Goal: Transaction & Acquisition: Purchase product/service

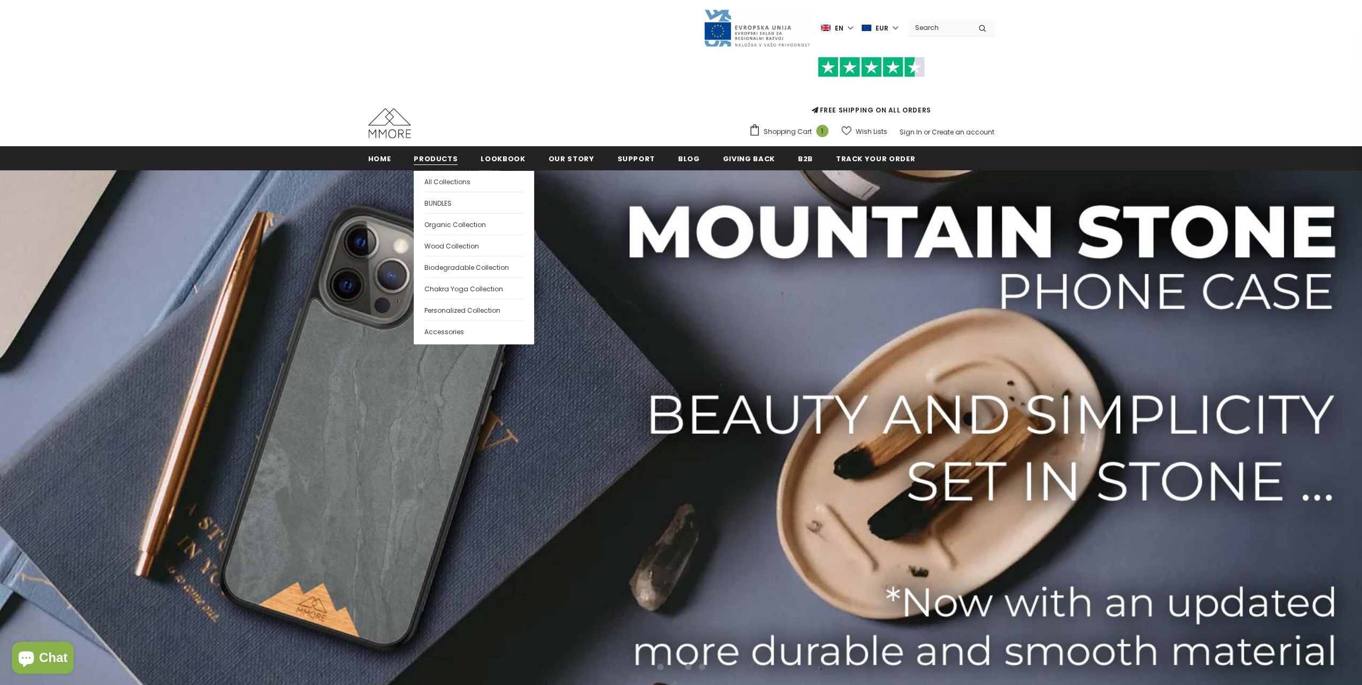
click at [436, 153] on link "Products" at bounding box center [436, 158] width 44 height 24
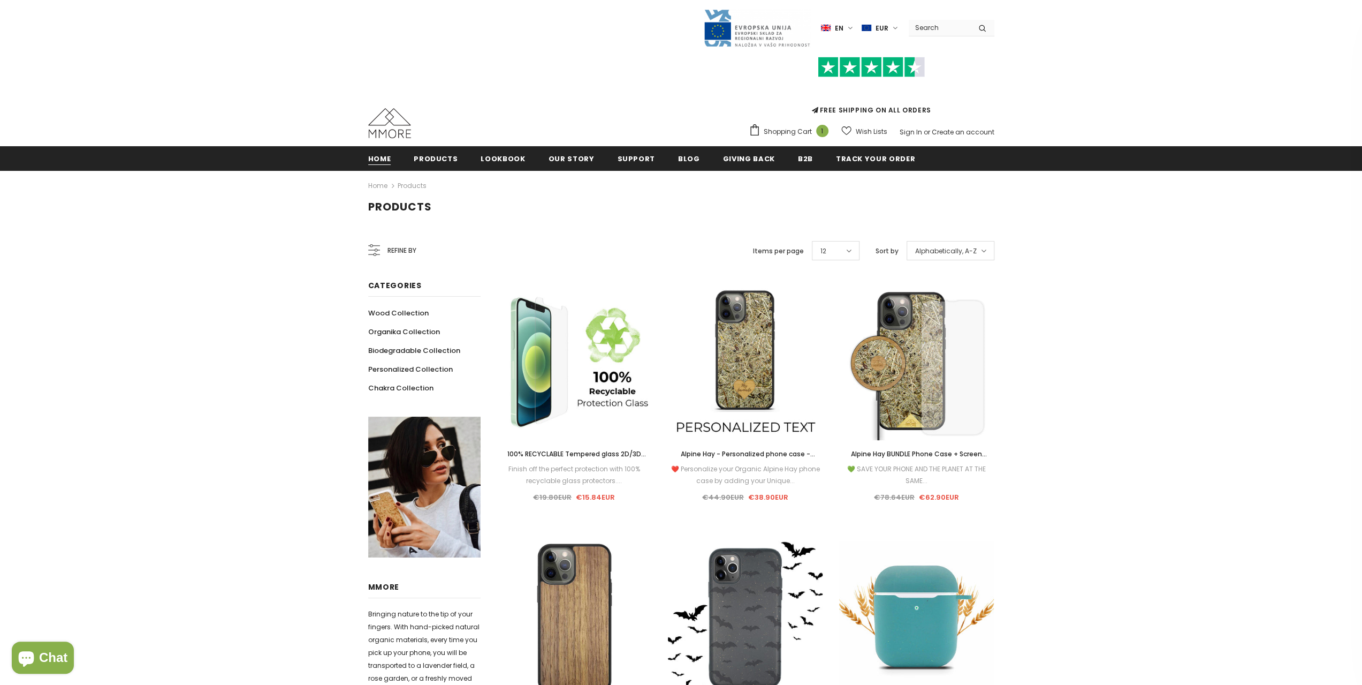
click at [378, 162] on span "Home" at bounding box center [379, 159] width 23 height 10
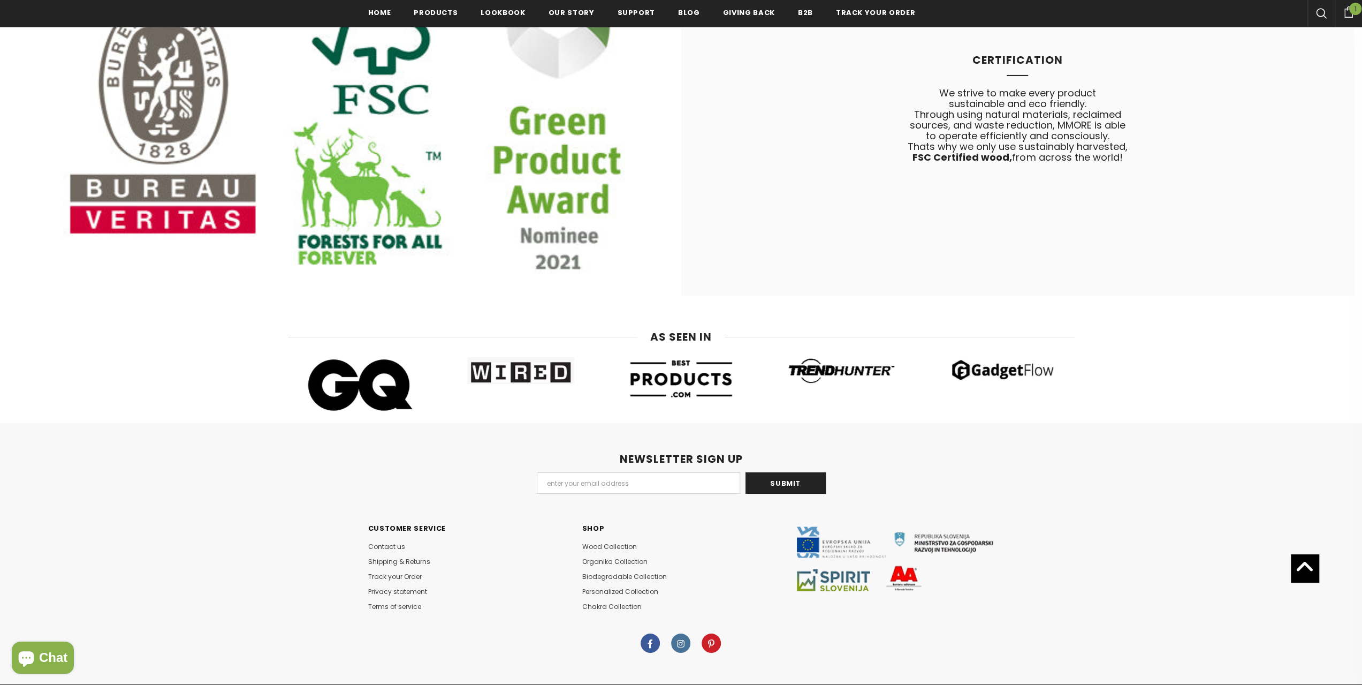
scroll to position [7872, 0]
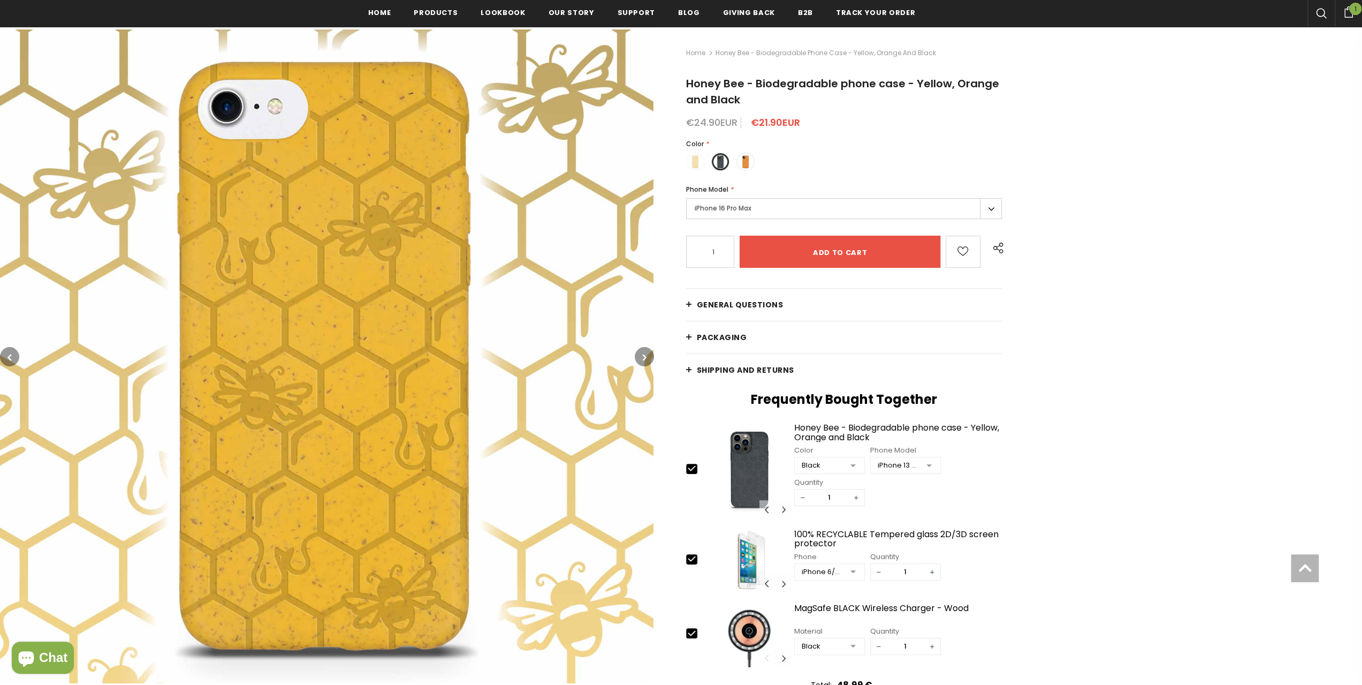
scroll to position [161, 0]
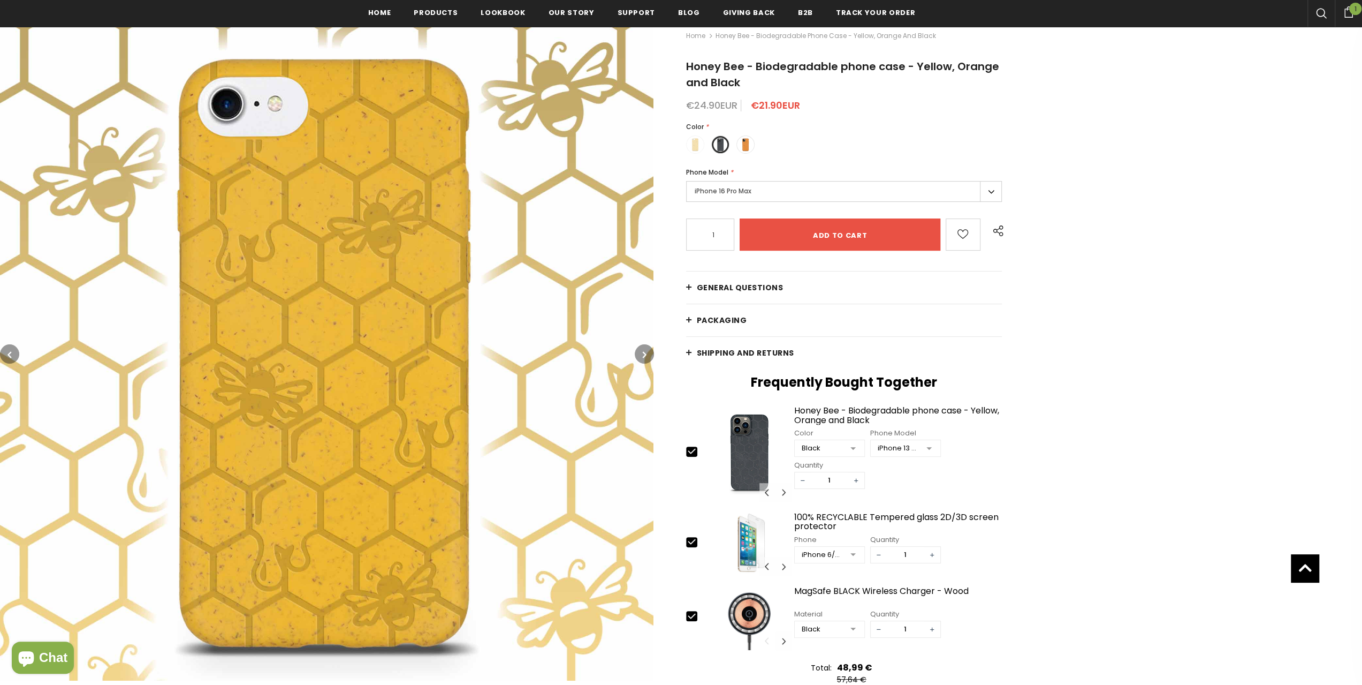
click at [985, 192] on label "iPhone 16 Pro Max" at bounding box center [844, 191] width 316 height 21
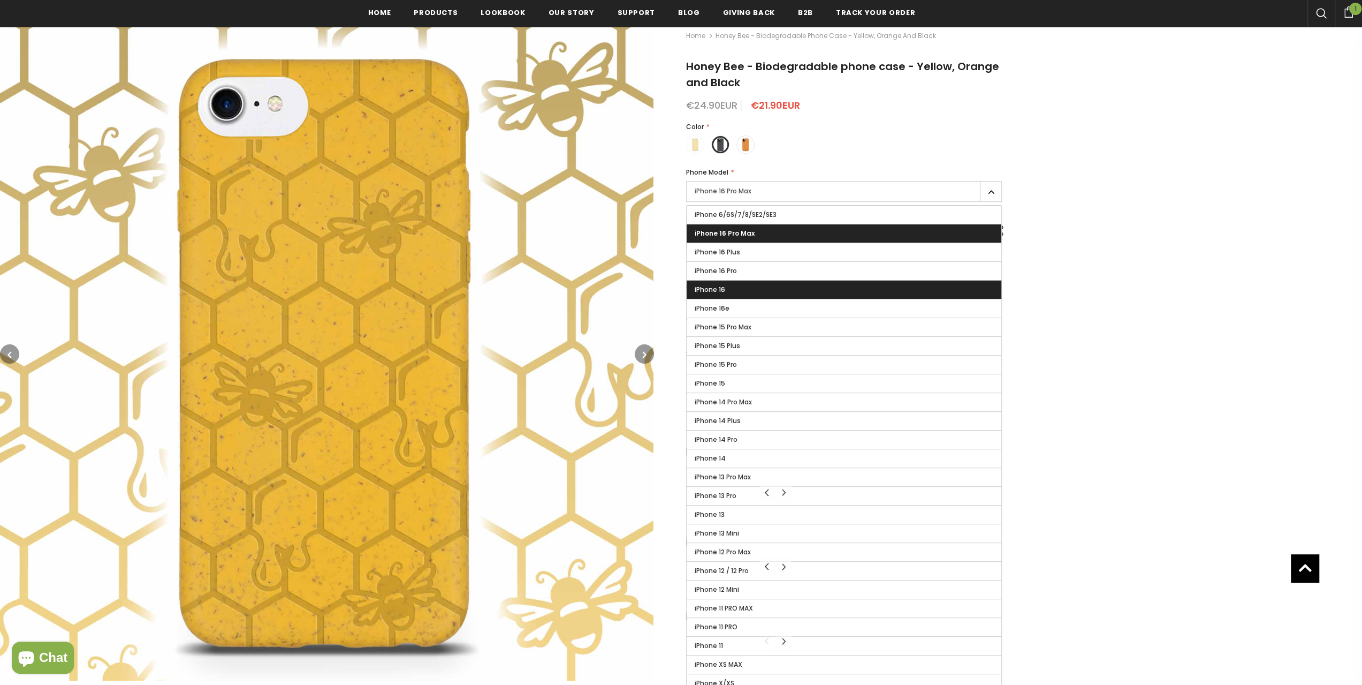
click at [736, 293] on label "iPhone 16" at bounding box center [844, 290] width 315 height 18
click at [0, 0] on input "iPhone 16" at bounding box center [0, 0] width 0 height 0
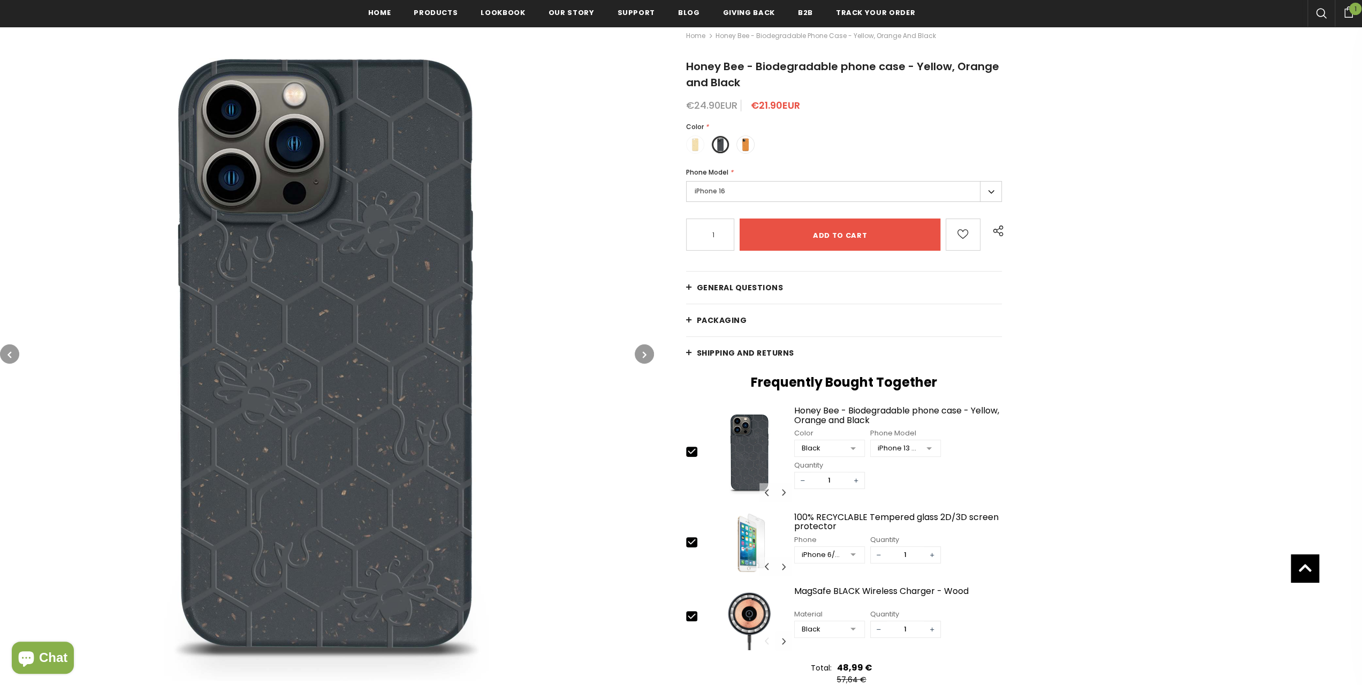
drag, startPoint x: 94, startPoint y: 40, endPoint x: 204, endPoint y: 348, distance: 327.0
click at [205, 348] on img at bounding box center [327, 354] width 654 height 654
click at [990, 193] on label "iPhone 16" at bounding box center [844, 191] width 316 height 21
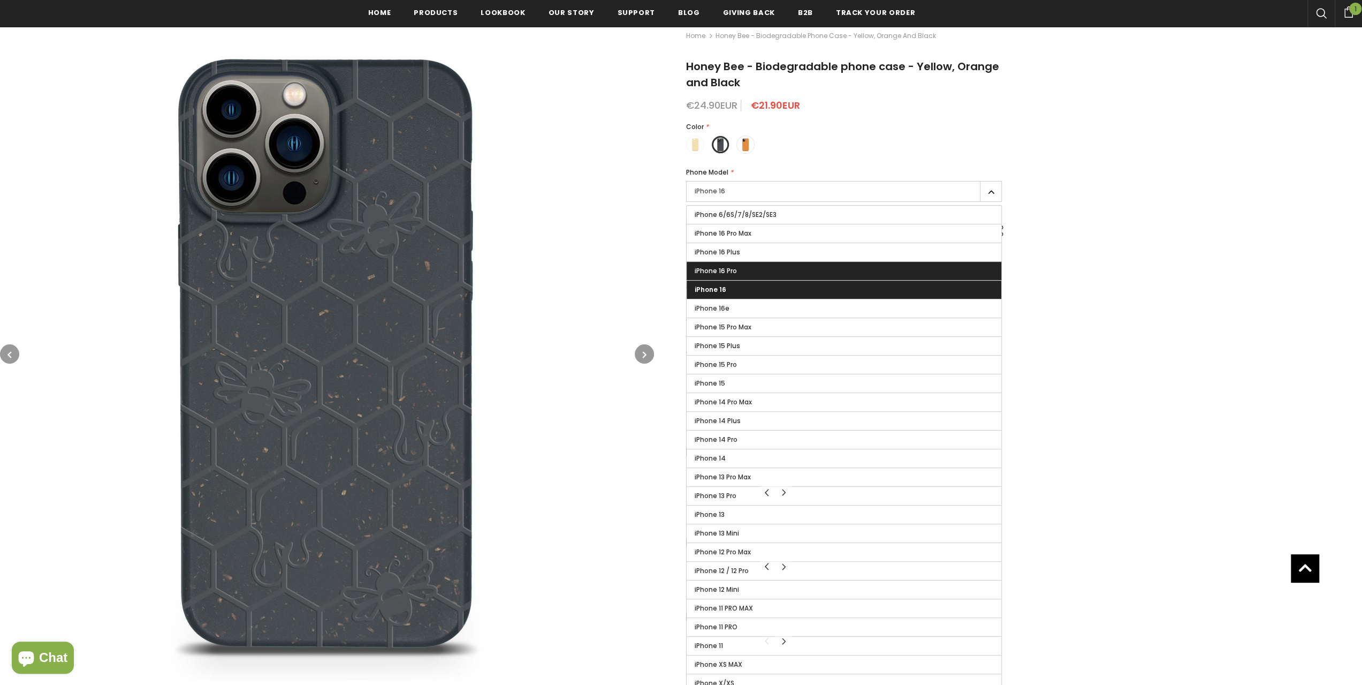
click at [764, 271] on label "iPhone 16 Pro" at bounding box center [844, 271] width 315 height 18
click at [0, 0] on input "iPhone 16 Pro" at bounding box center [0, 0] width 0 height 0
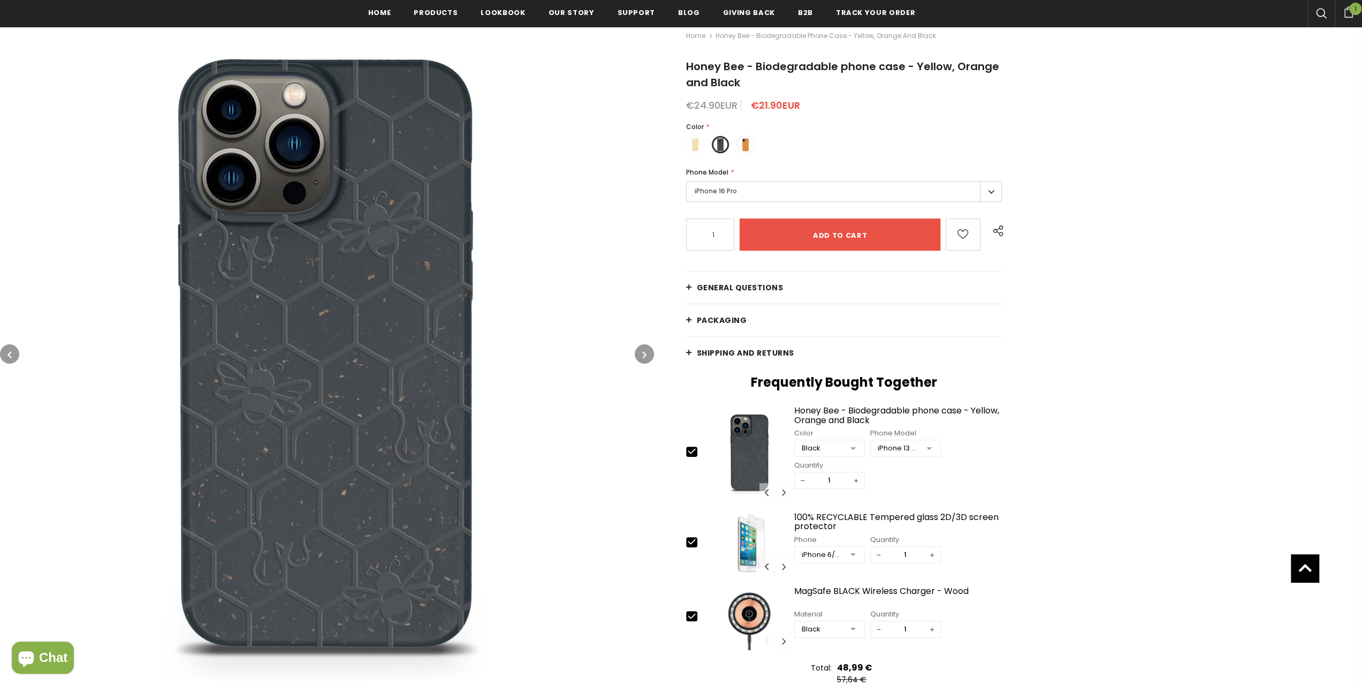
click at [985, 188] on label "iPhone 16 Pro" at bounding box center [844, 191] width 316 height 21
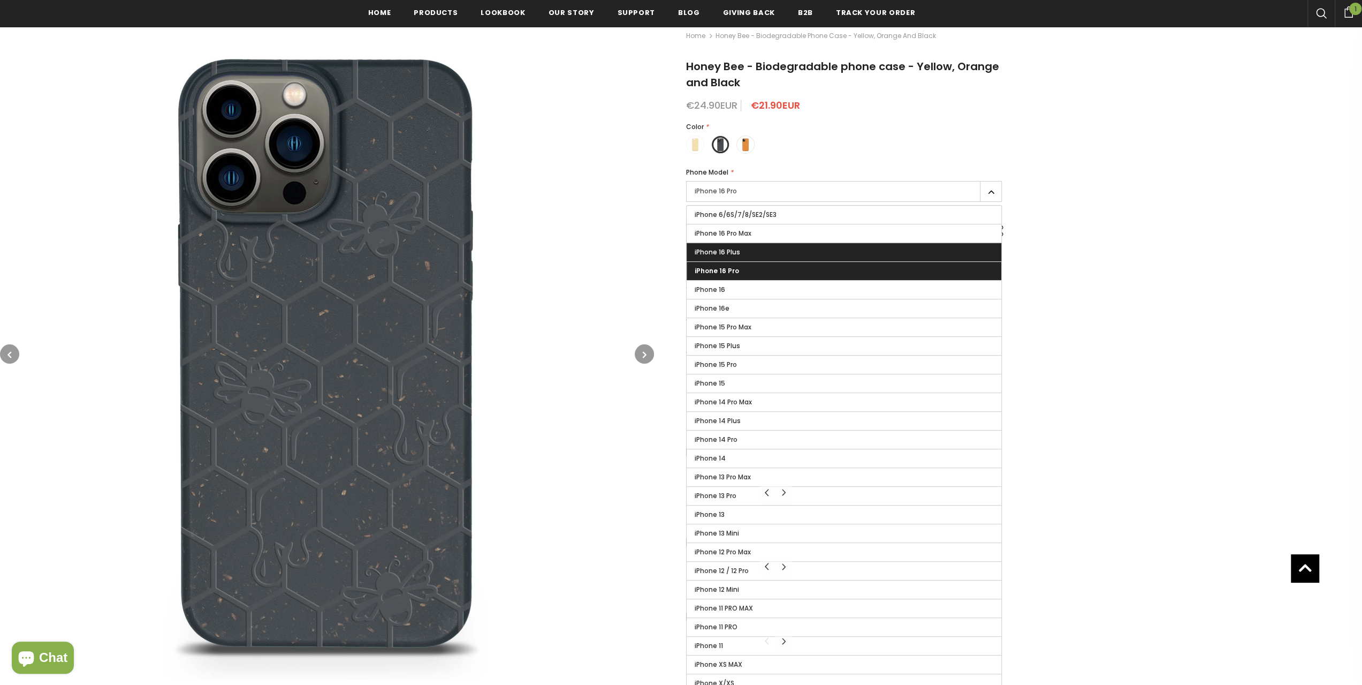
click at [722, 255] on span "iPhone 16 Plus" at bounding box center [718, 251] width 46 height 9
click at [0, 0] on input "iPhone 16 Plus" at bounding box center [0, 0] width 0 height 0
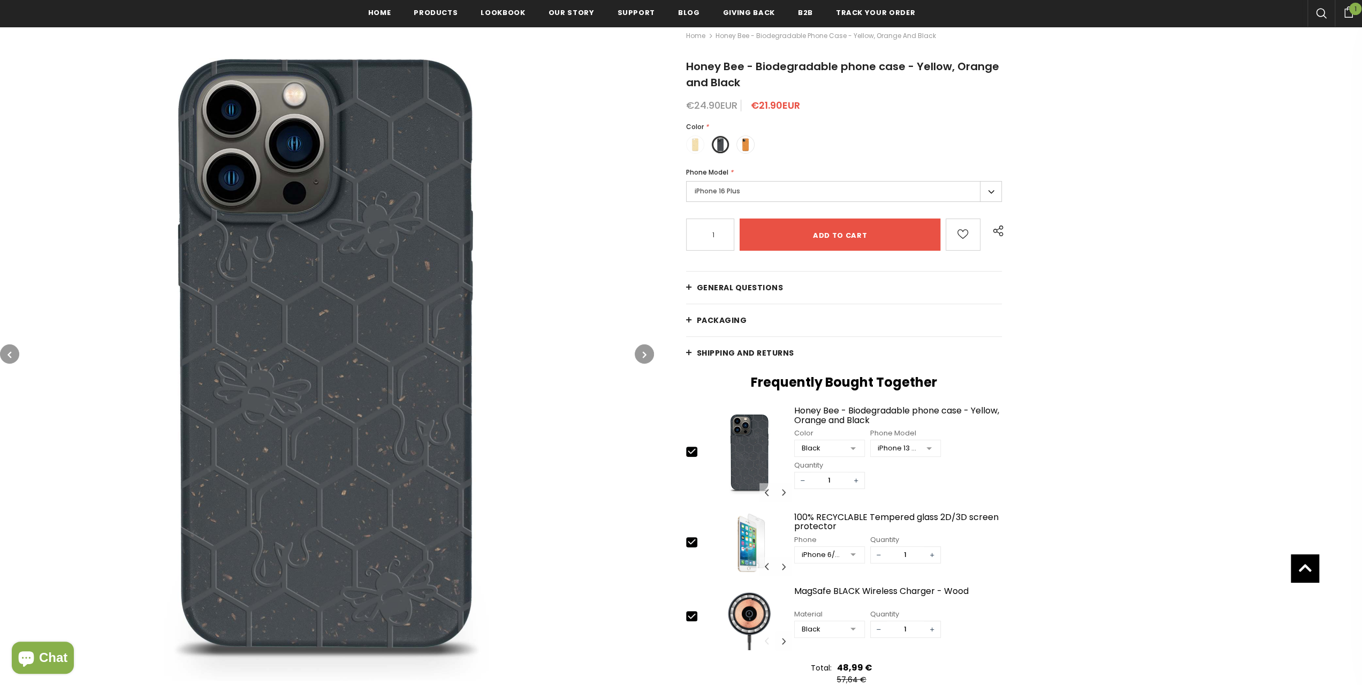
click at [987, 190] on label "iPhone 16 Plus" at bounding box center [844, 191] width 316 height 21
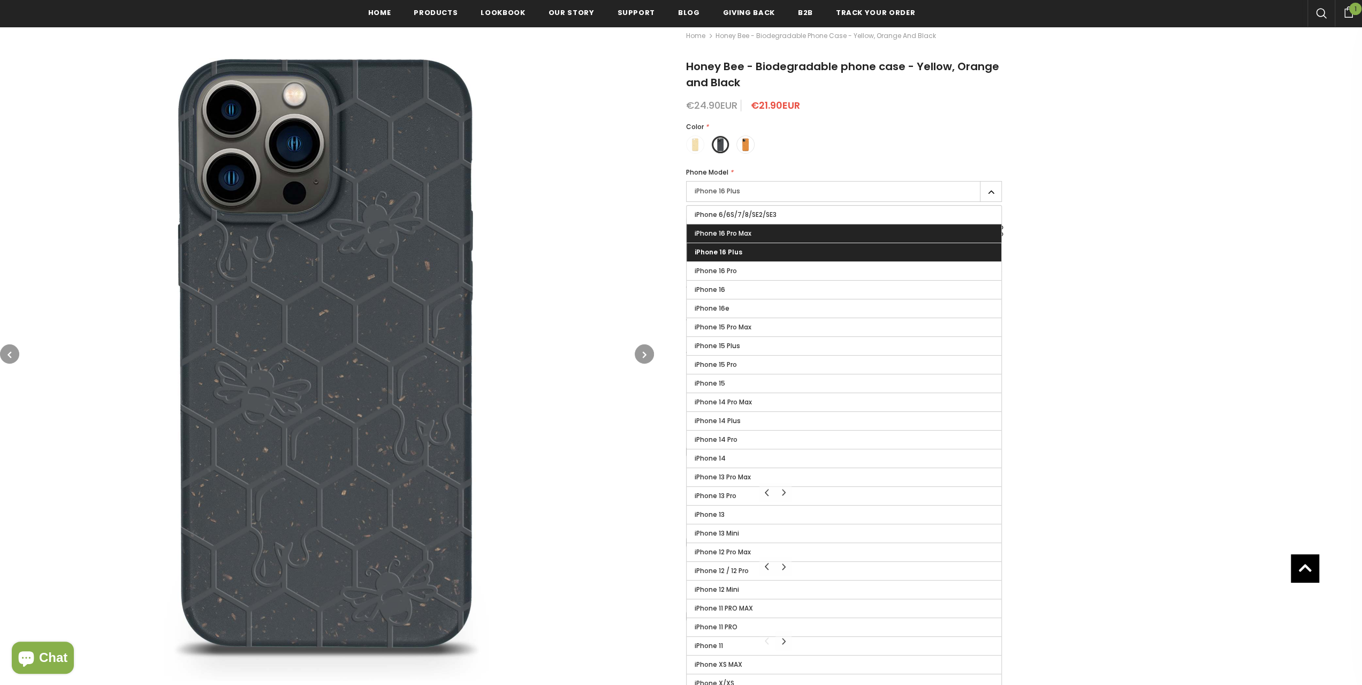
click at [746, 233] on span "iPhone 16 Pro Max" at bounding box center [723, 233] width 57 height 9
click at [0, 0] on input "iPhone 16 Pro Max" at bounding box center [0, 0] width 0 height 0
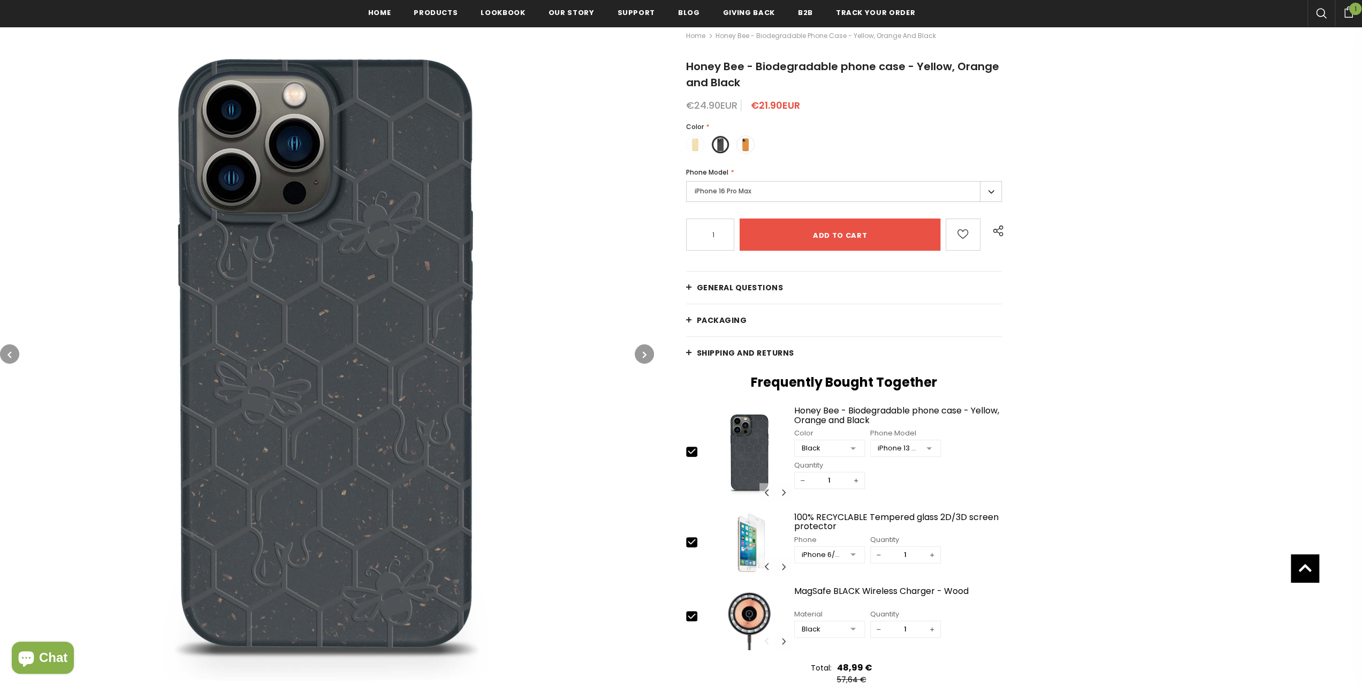
click at [457, 196] on img at bounding box center [327, 354] width 654 height 654
click at [928, 445] on div at bounding box center [929, 449] width 21 height 16
click at [910, 522] on span "iPhone 16" at bounding box center [906, 529] width 70 height 16
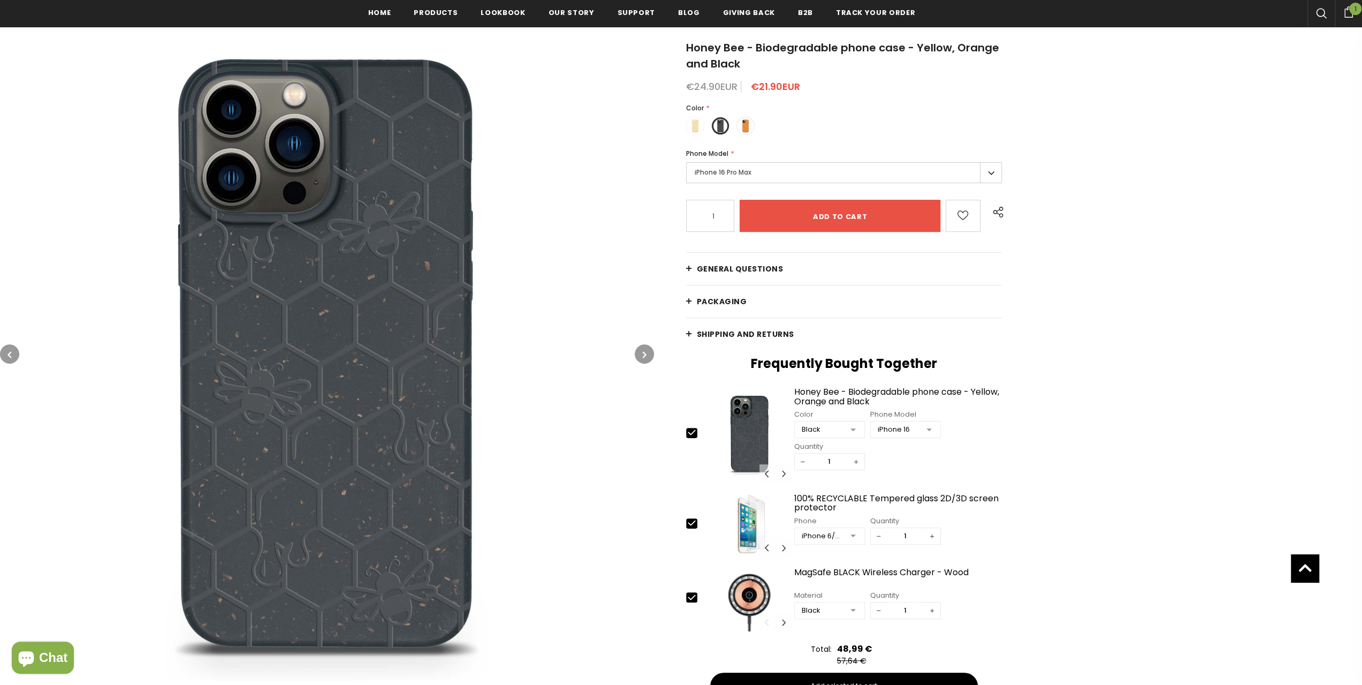
scroll to position [161, 0]
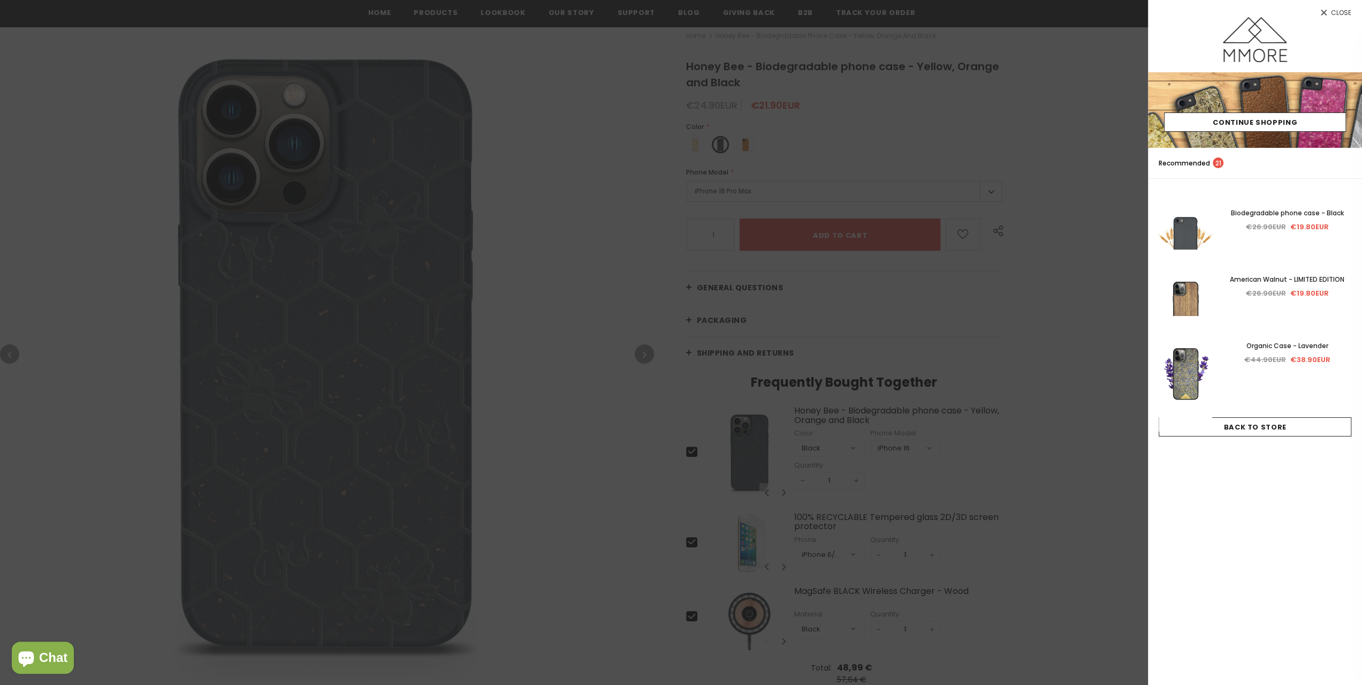
click at [534, 228] on div at bounding box center [681, 342] width 1362 height 685
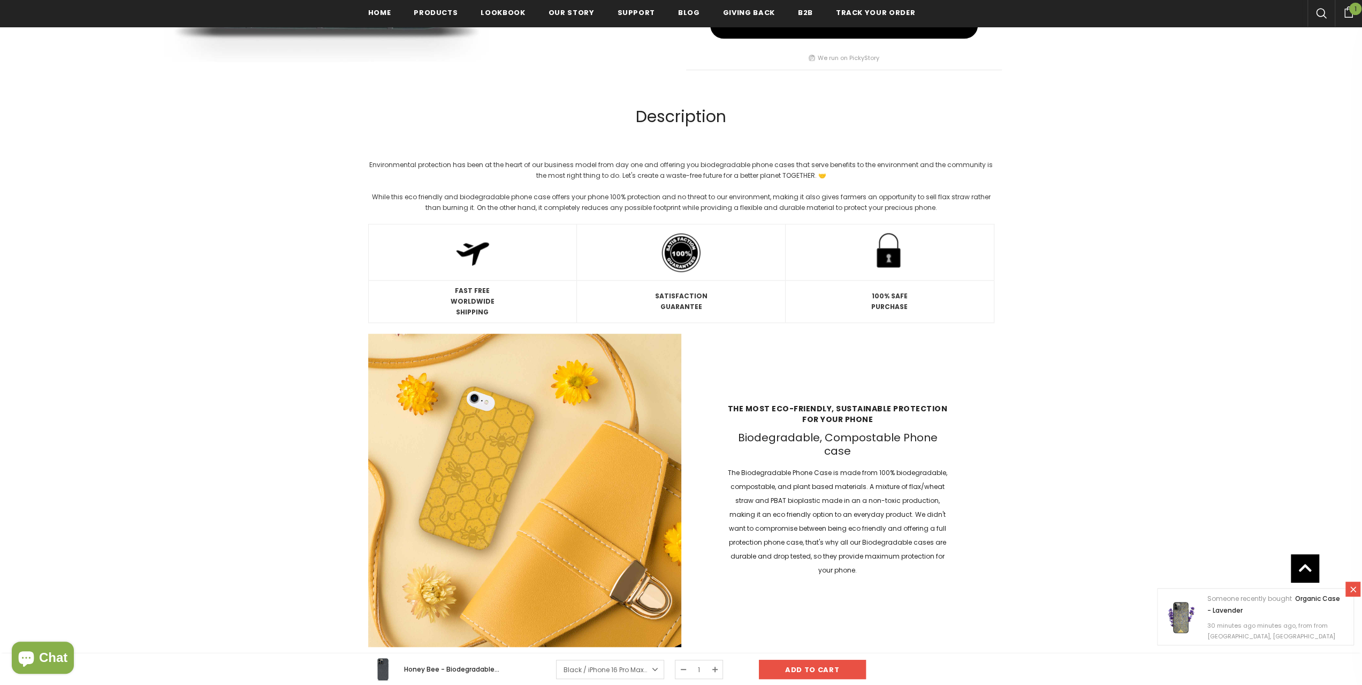
scroll to position [964, 0]
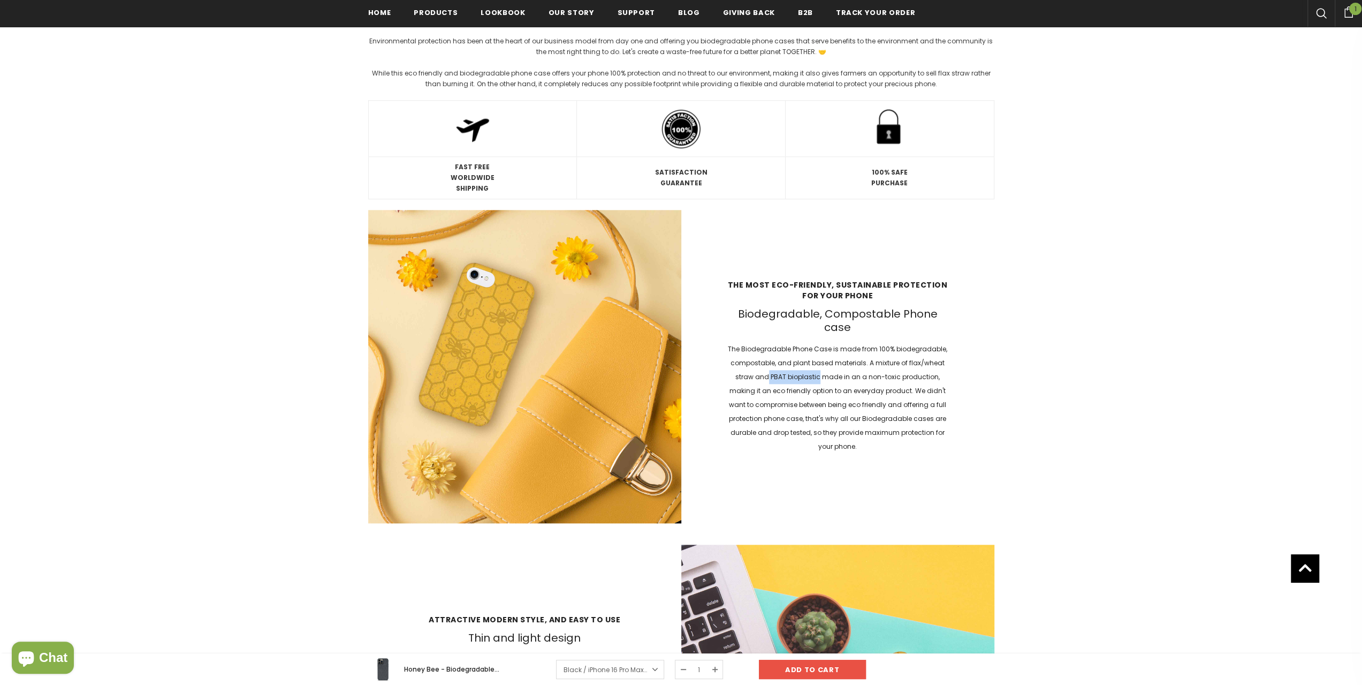
drag, startPoint x: 808, startPoint y: 370, endPoint x: 758, endPoint y: 371, distance: 50.3
click at [758, 371] on p "The Biodegradable Phone Case is made from 100% biodegradable, compostable, and …" at bounding box center [837, 397] width 225 height 111
copy p "PBAT bioplastic"
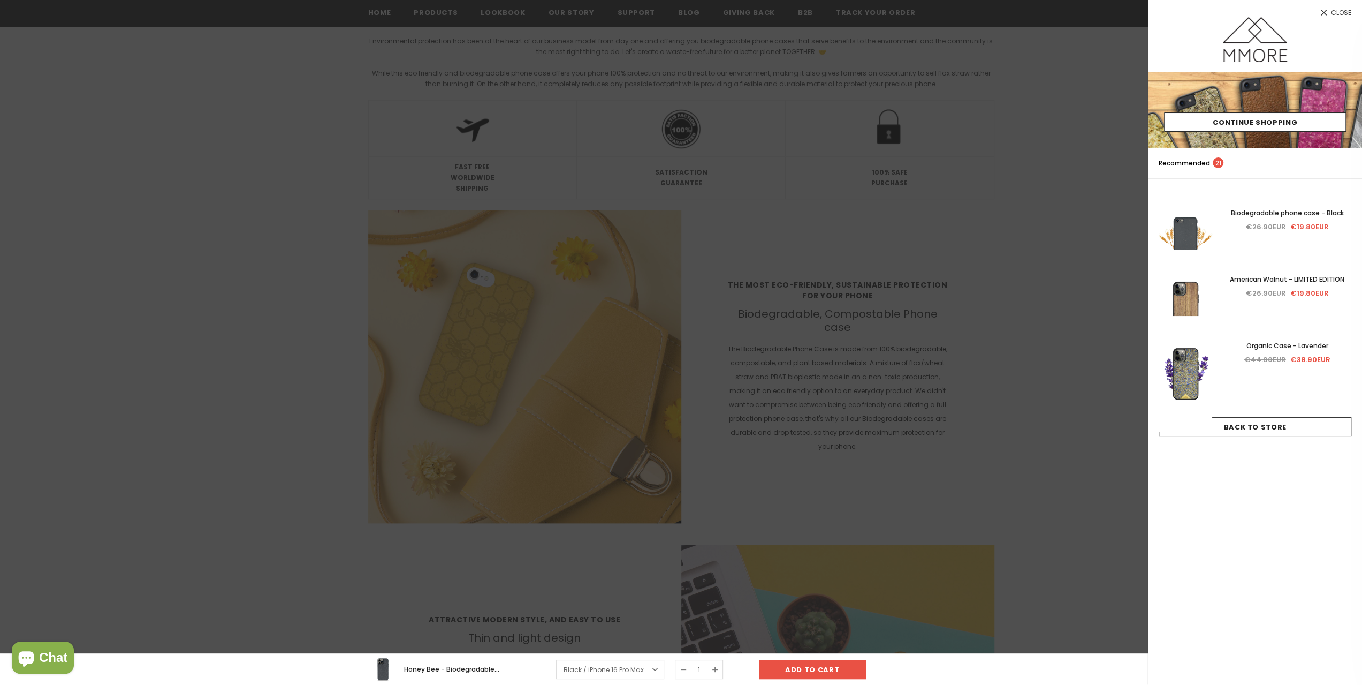
click at [997, 422] on div at bounding box center [681, 342] width 1362 height 685
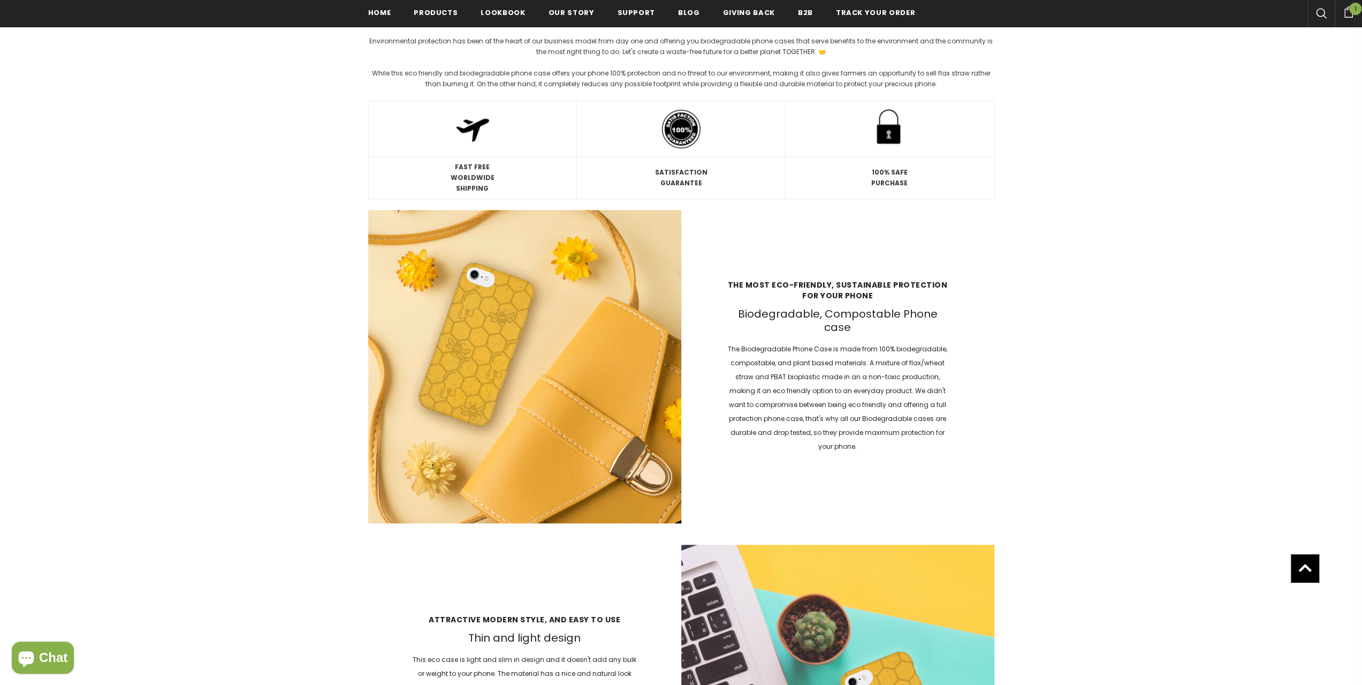
scroll to position [161, 0]
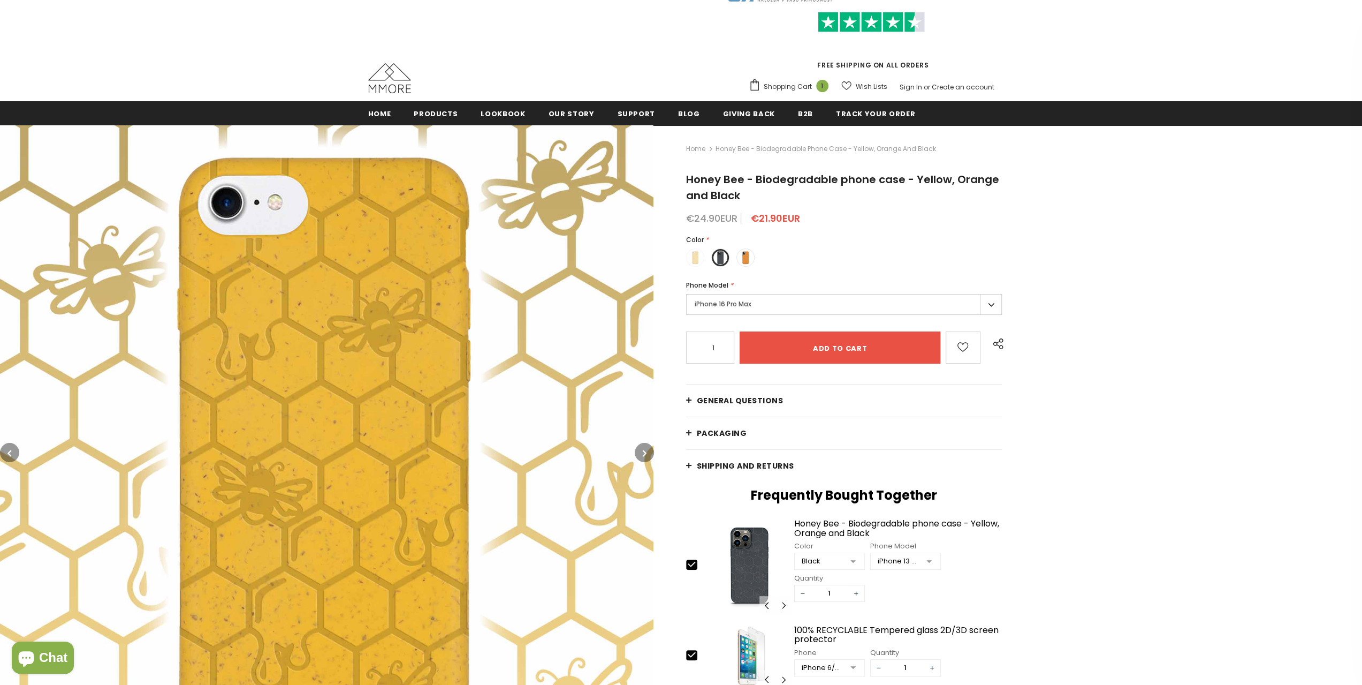
scroll to position [107, 0]
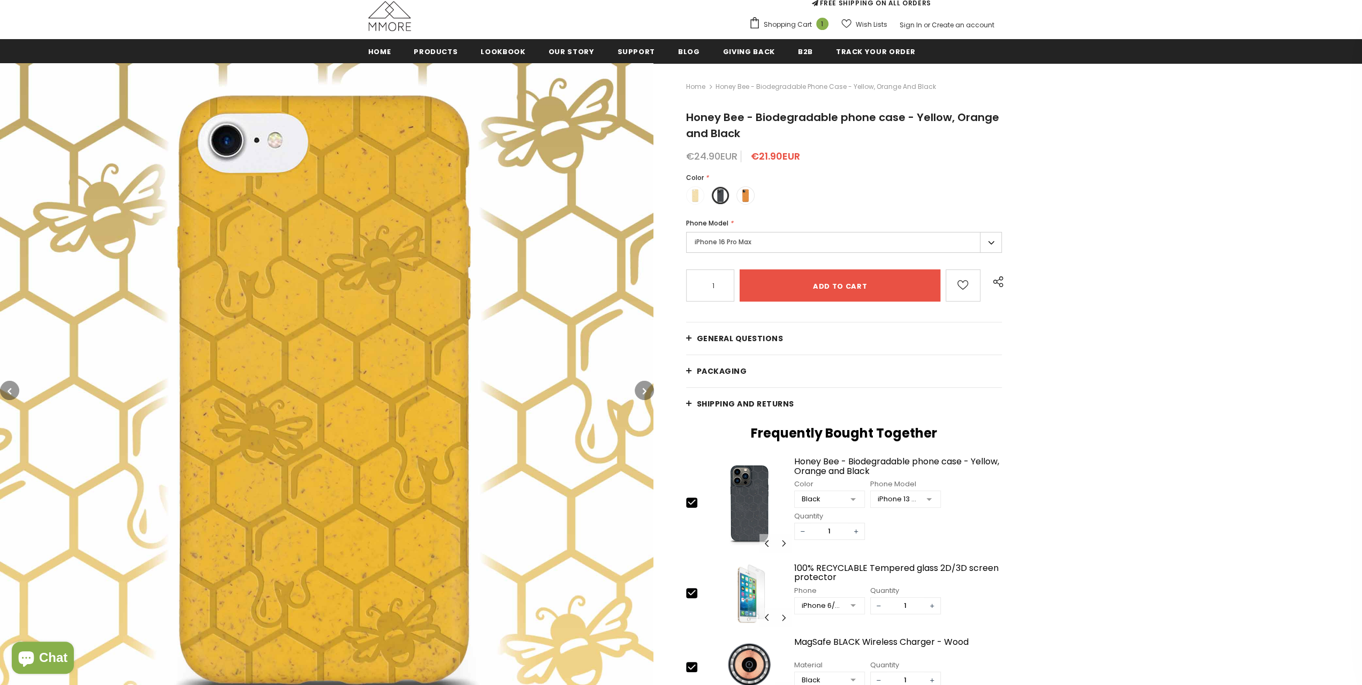
click at [987, 237] on label "iPhone 16 Pro Max" at bounding box center [844, 242] width 316 height 21
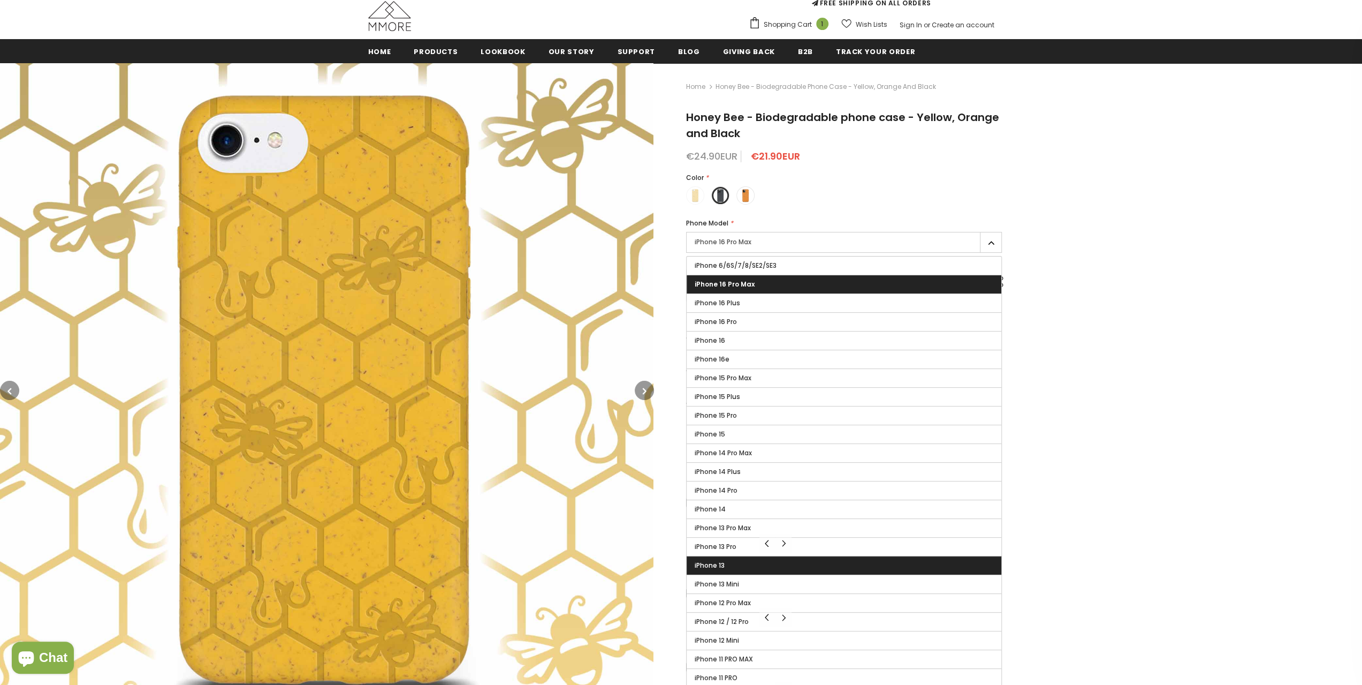
click at [728, 556] on label "iPhone 13" at bounding box center [844, 565] width 315 height 18
click at [0, 0] on input "iPhone 13" at bounding box center [0, 0] width 0 height 0
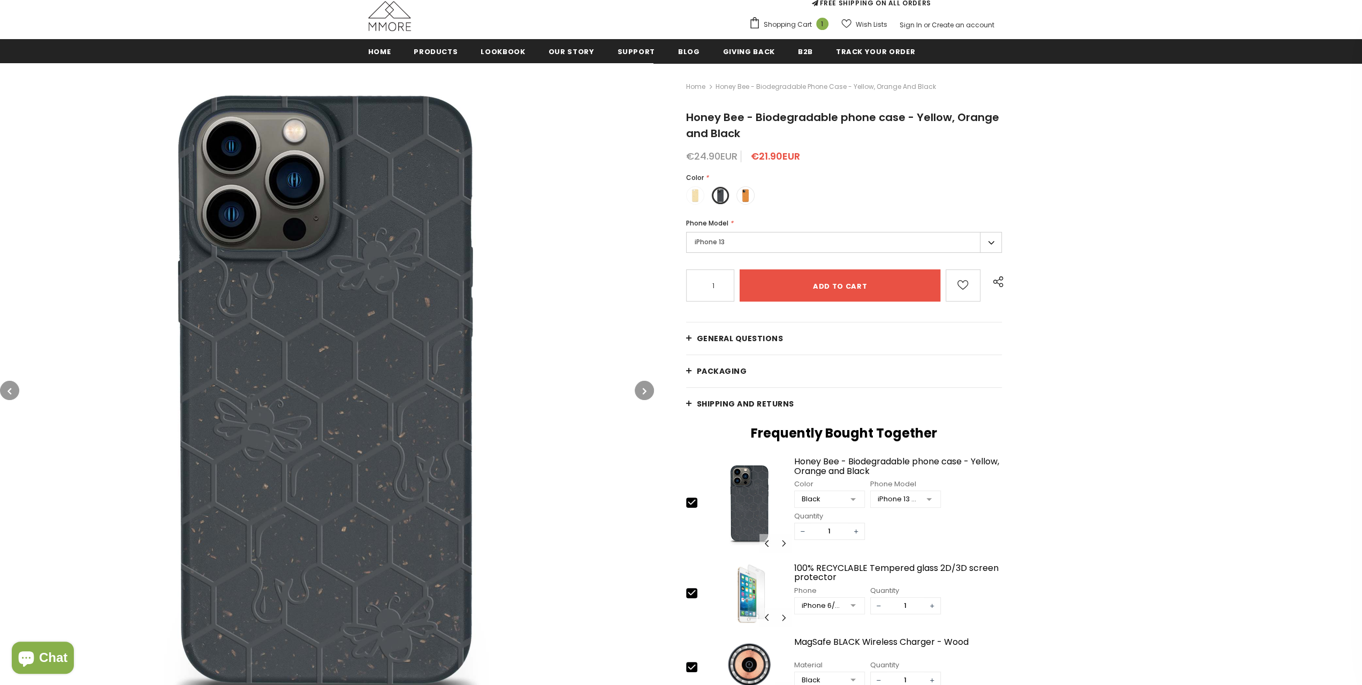
click at [990, 241] on label "iPhone 13" at bounding box center [844, 242] width 316 height 21
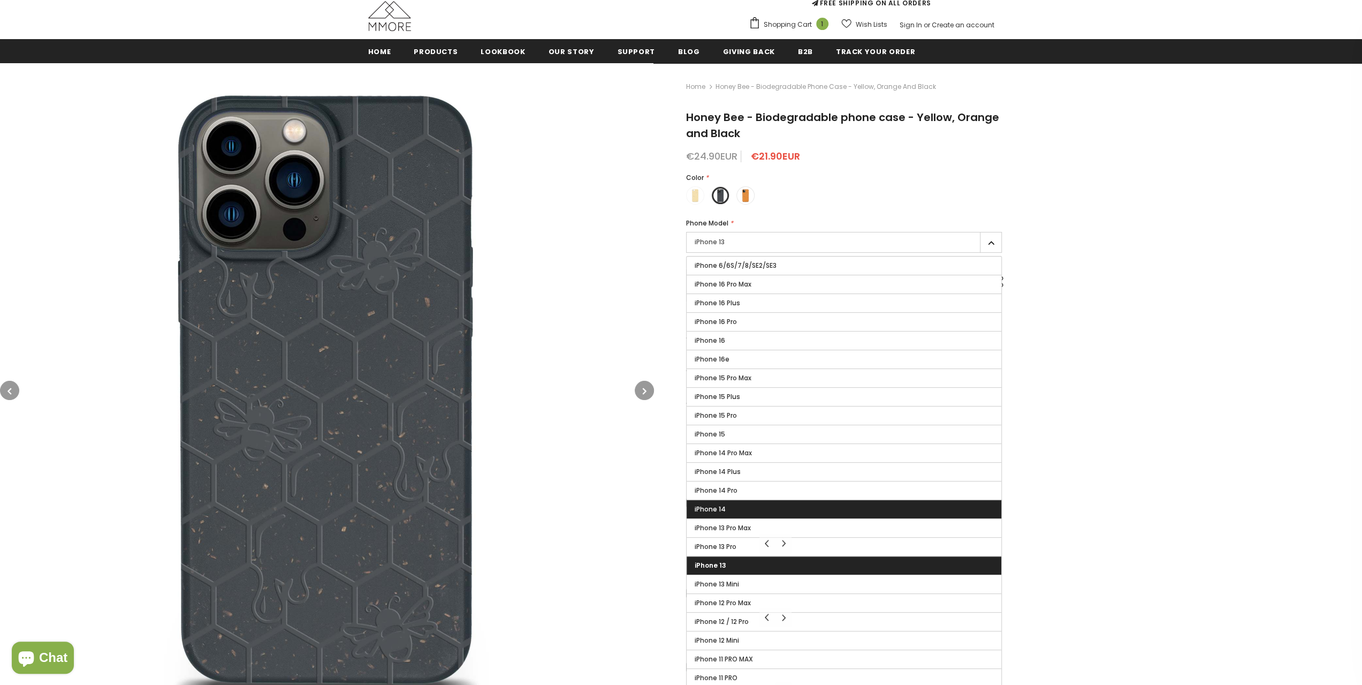
click at [784, 504] on label "iPhone 14" at bounding box center [844, 509] width 315 height 18
click at [0, 0] on input "iPhone 14" at bounding box center [0, 0] width 0 height 0
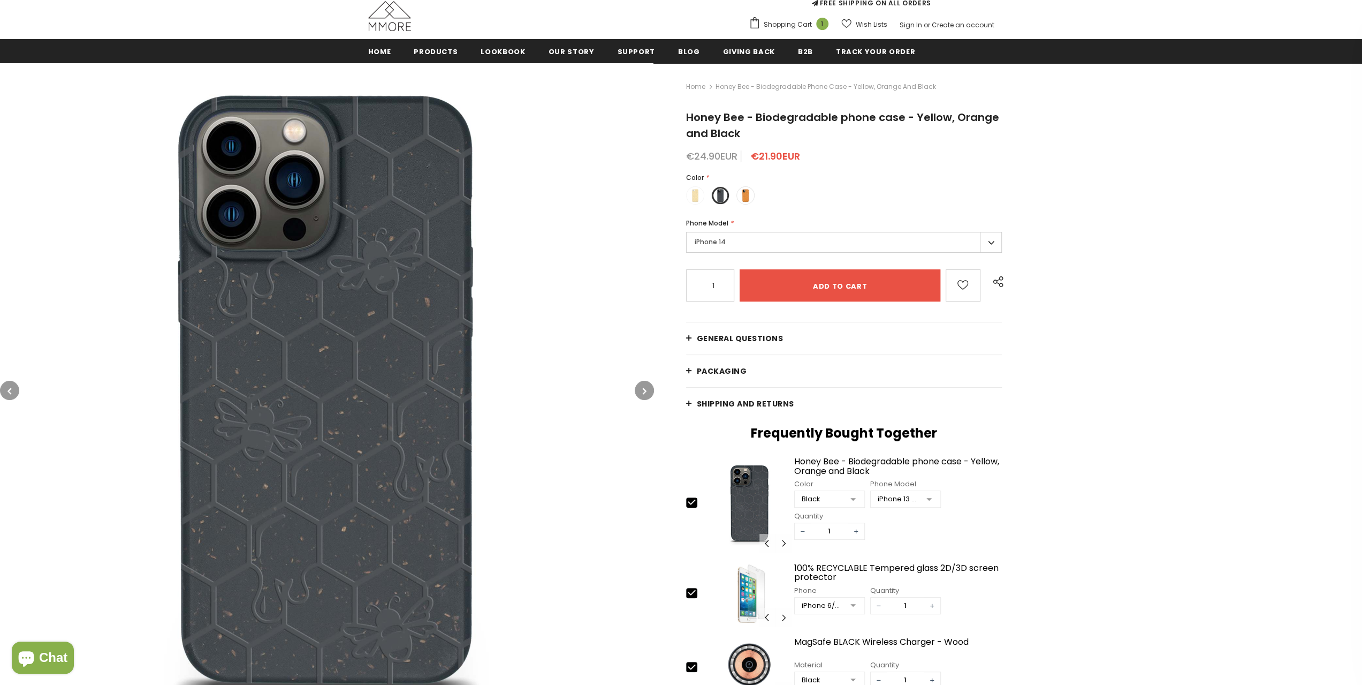
click at [983, 244] on label "iPhone 14" at bounding box center [844, 242] width 316 height 21
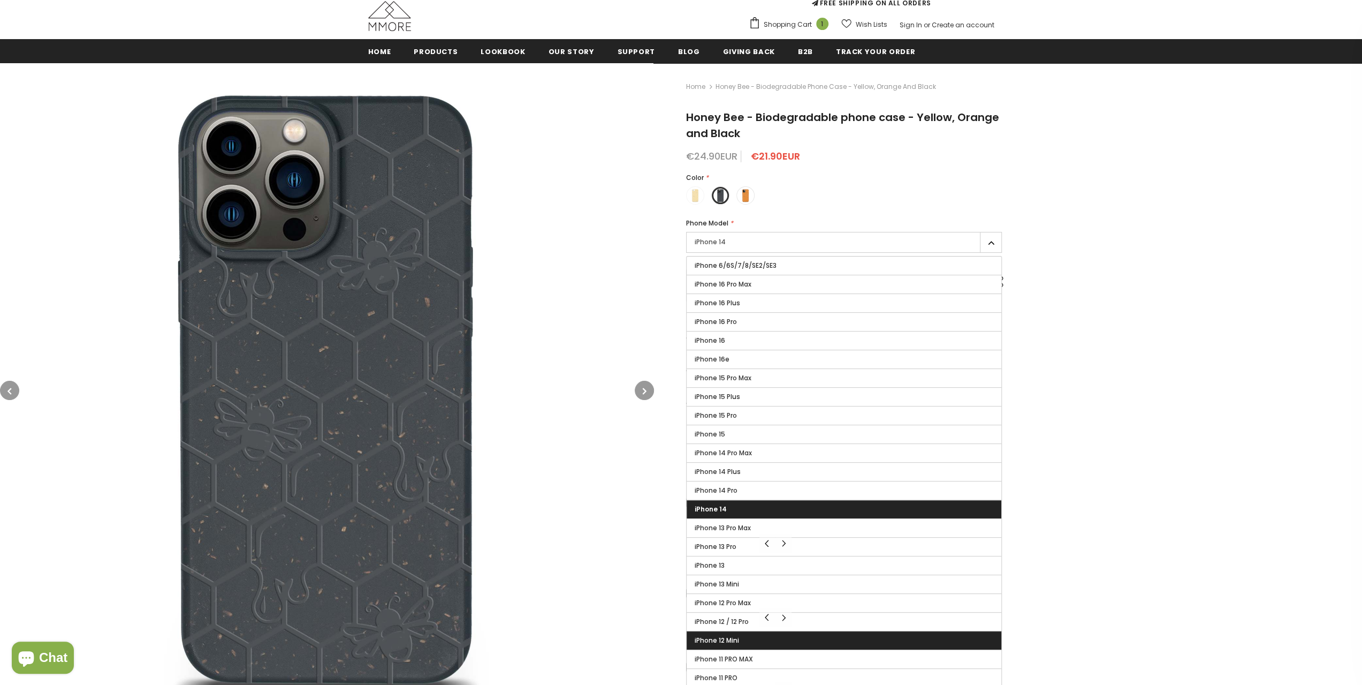
click at [734, 640] on span "iPhone 12 Mini" at bounding box center [717, 639] width 44 height 9
click at [0, 0] on input "iPhone 12 Mini" at bounding box center [0, 0] width 0 height 0
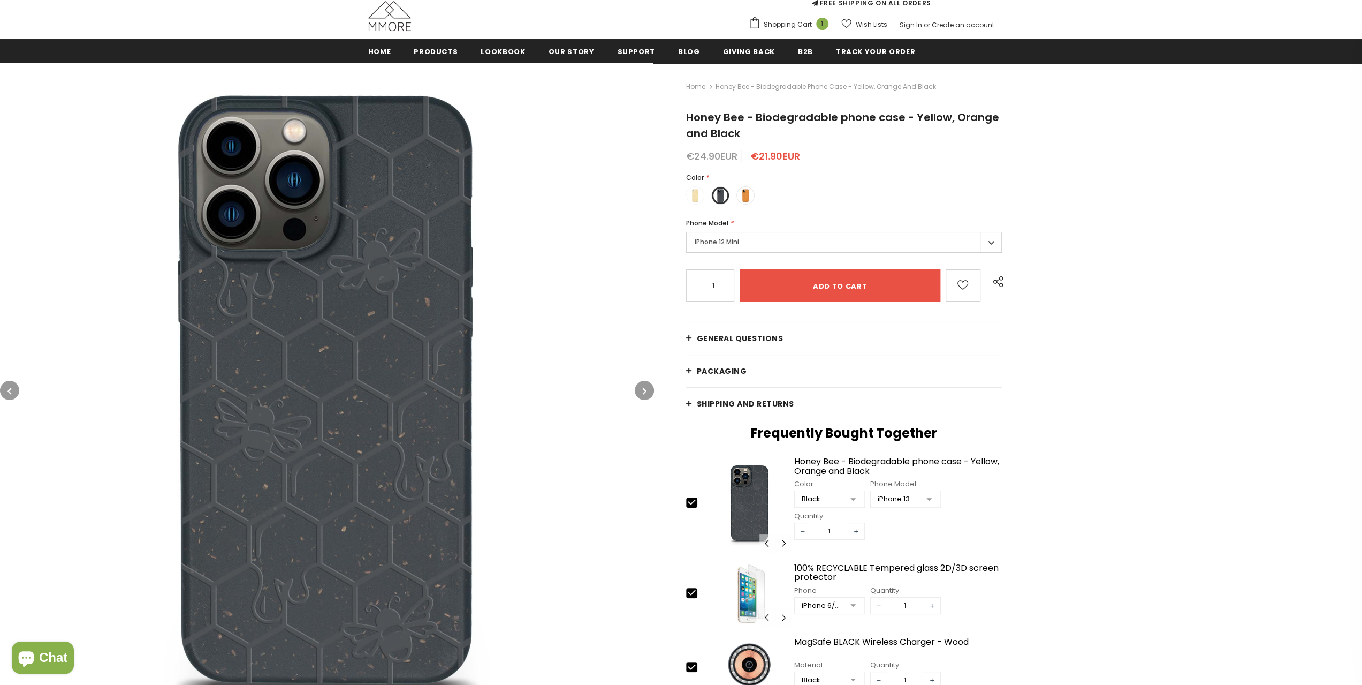
click at [988, 239] on label "iPhone 12 Mini" at bounding box center [844, 242] width 316 height 21
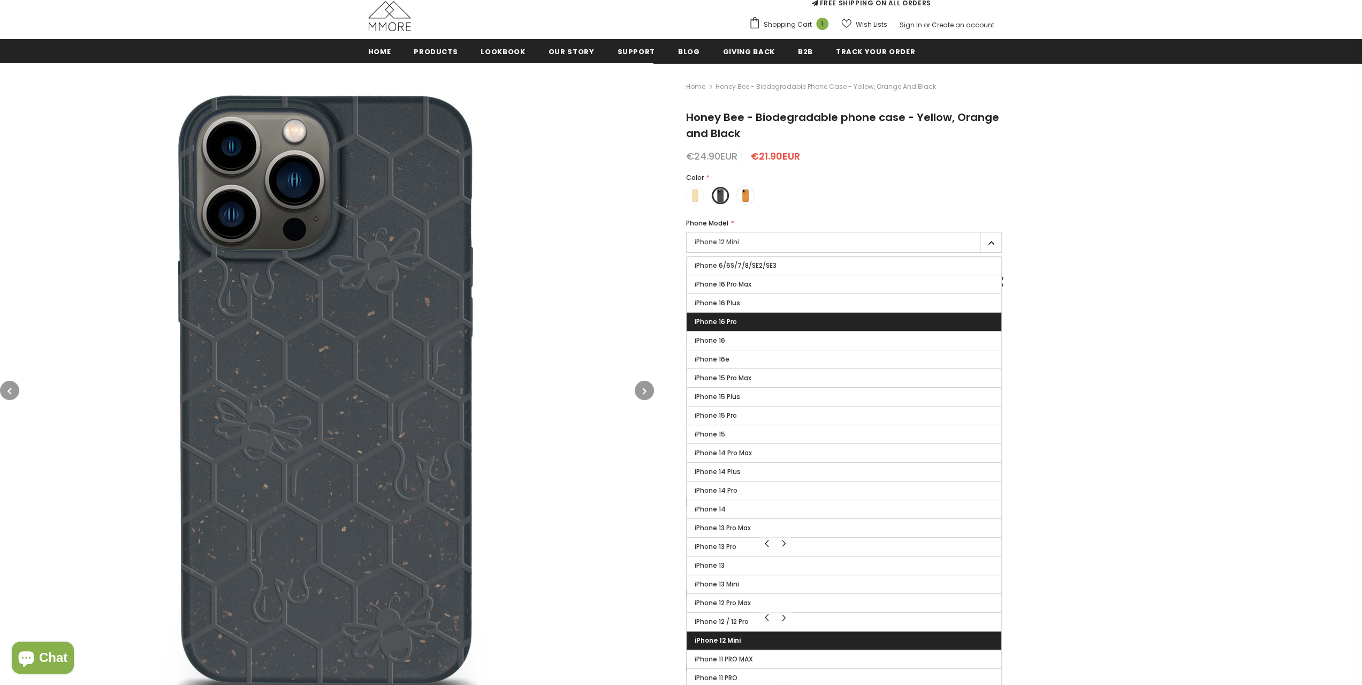
click at [822, 316] on label "iPhone 16 Pro" at bounding box center [844, 322] width 315 height 18
click at [0, 0] on input "iPhone 16 Pro" at bounding box center [0, 0] width 0 height 0
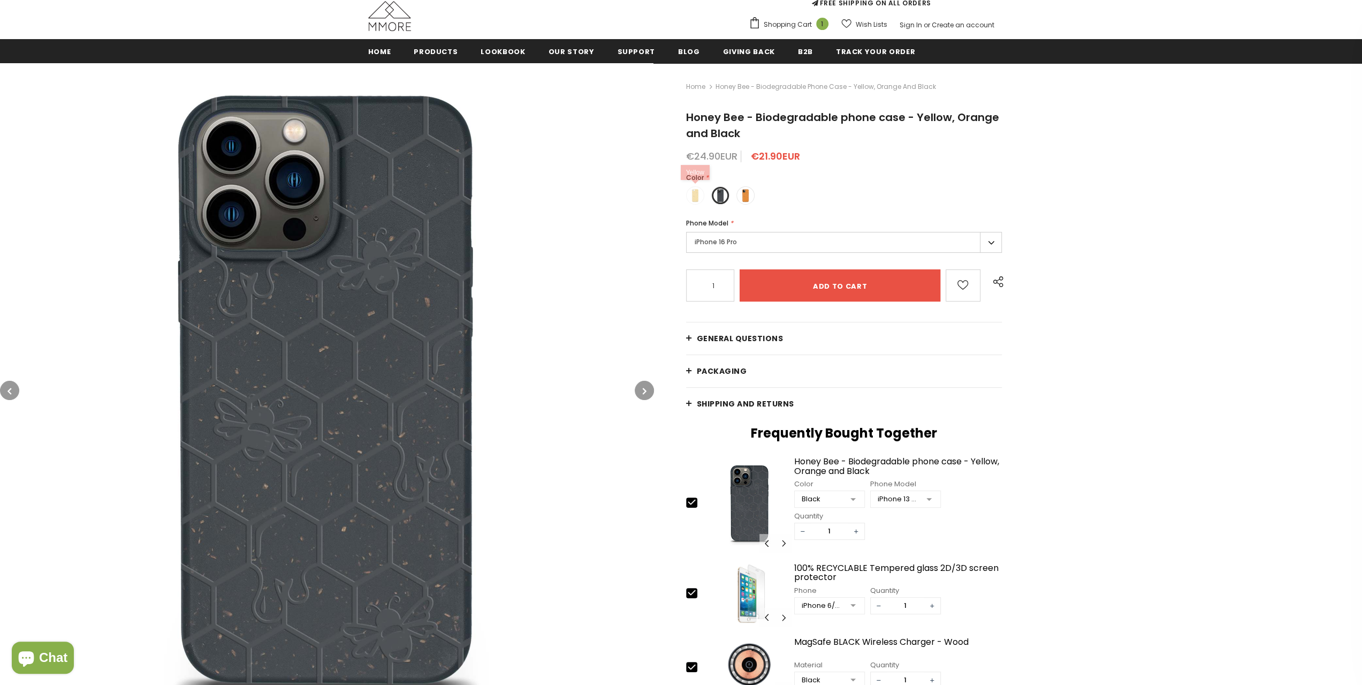
click at [697, 198] on span at bounding box center [695, 195] width 14 height 14
click at [0, 0] on input "radio" at bounding box center [0, 0] width 0 height 0
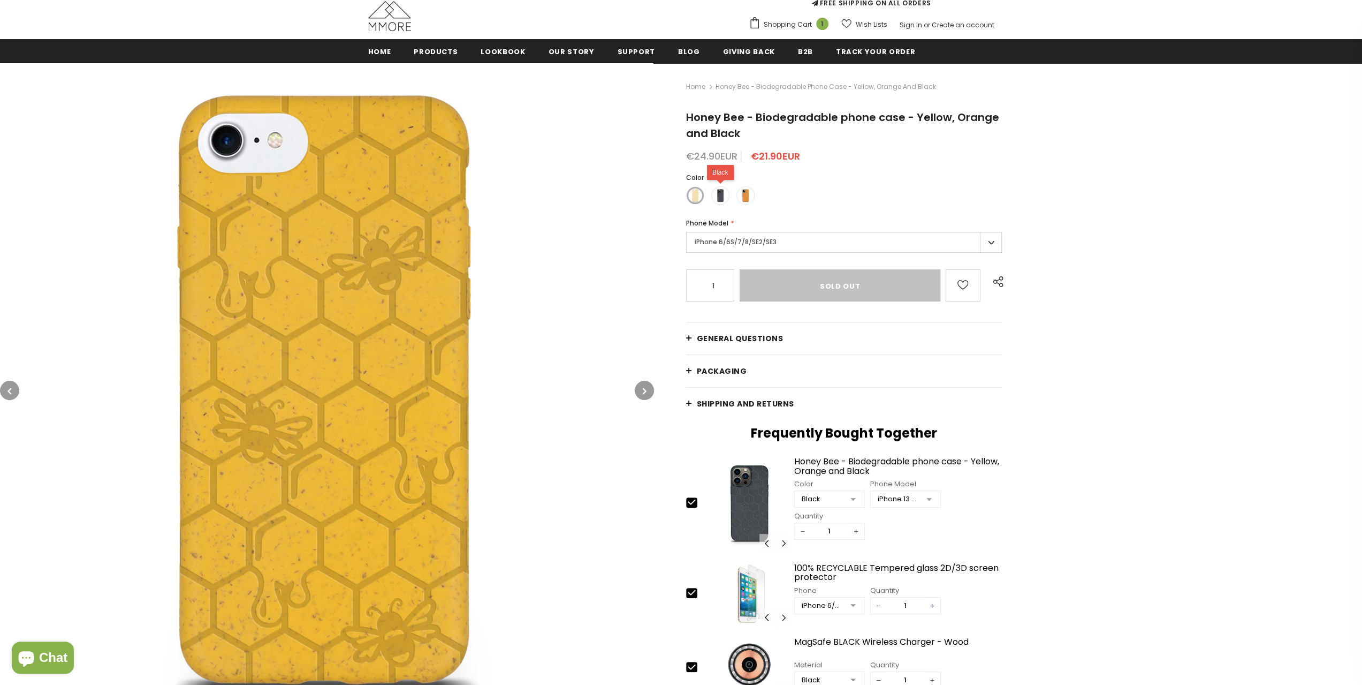
click at [721, 193] on span at bounding box center [721, 195] width 14 height 14
click at [0, 0] on input "radio" at bounding box center [0, 0] width 0 height 0
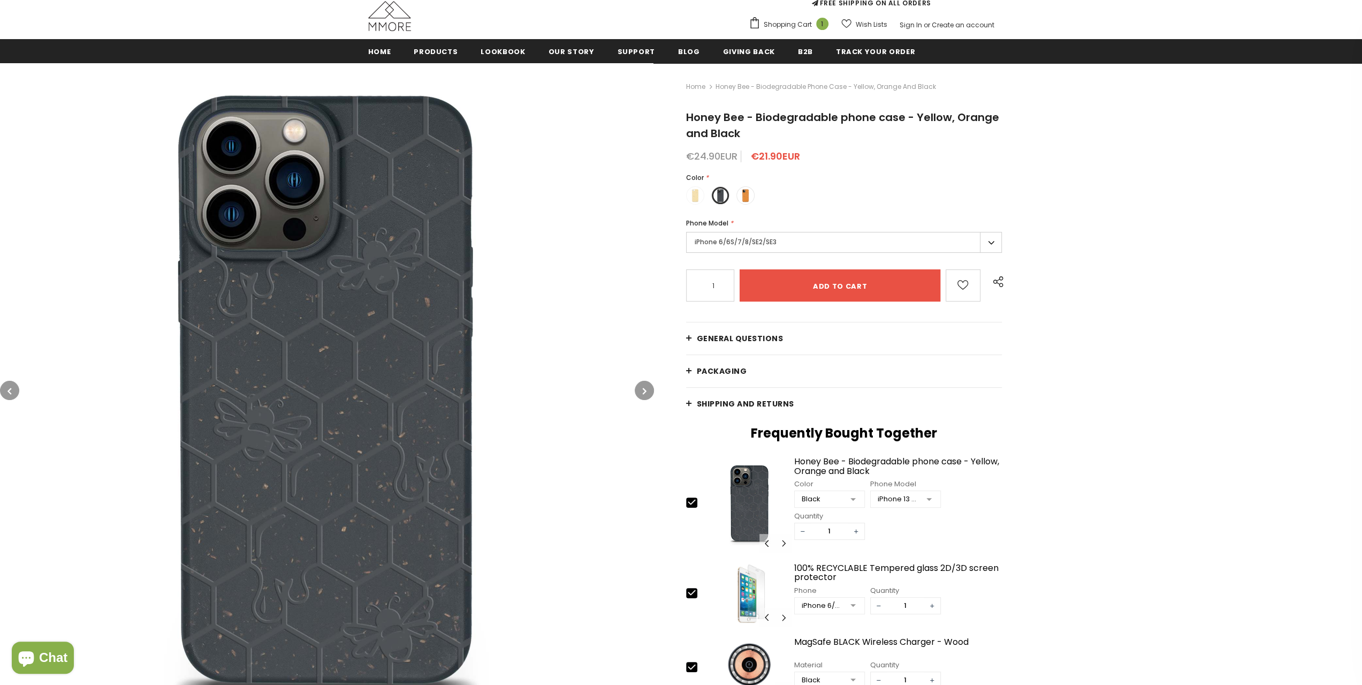
click at [988, 243] on label "iPhone 6/6S/7/8/SE2/SE3" at bounding box center [844, 242] width 316 height 21
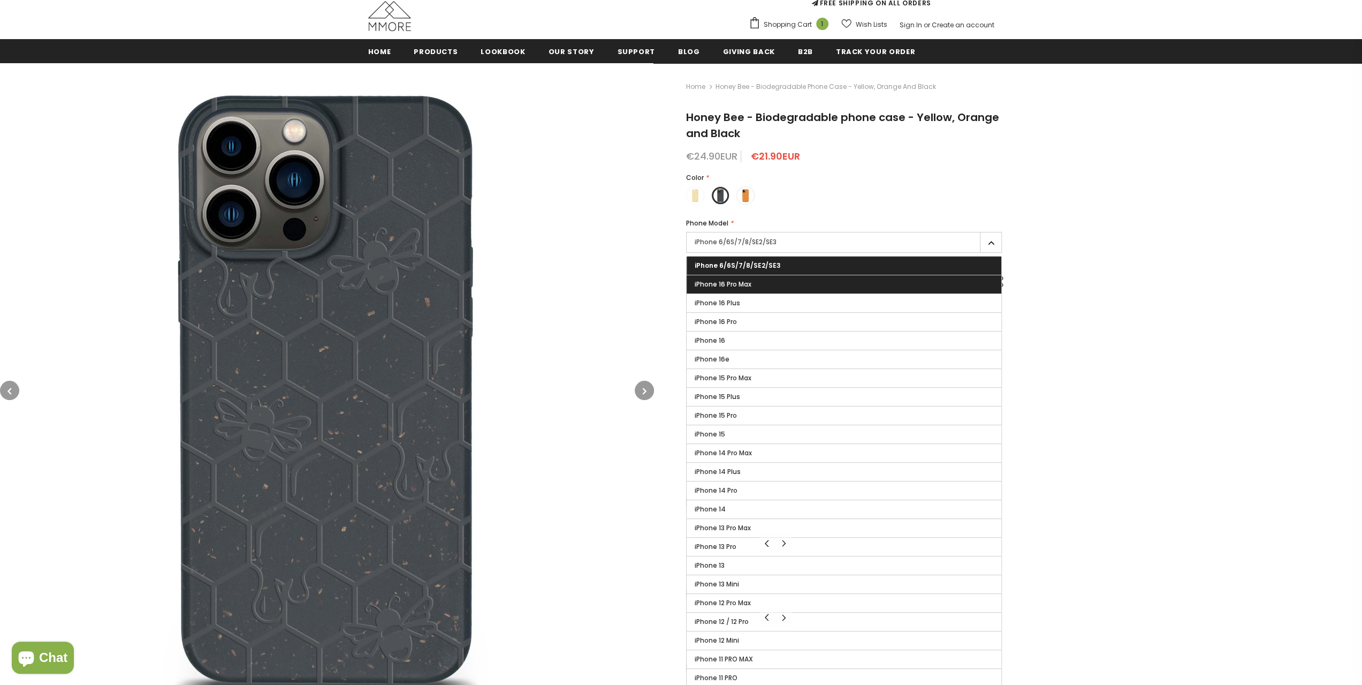
click at [790, 287] on label "iPhone 16 Pro Max" at bounding box center [844, 284] width 315 height 18
click at [0, 0] on input "iPhone 16 Pro Max" at bounding box center [0, 0] width 0 height 0
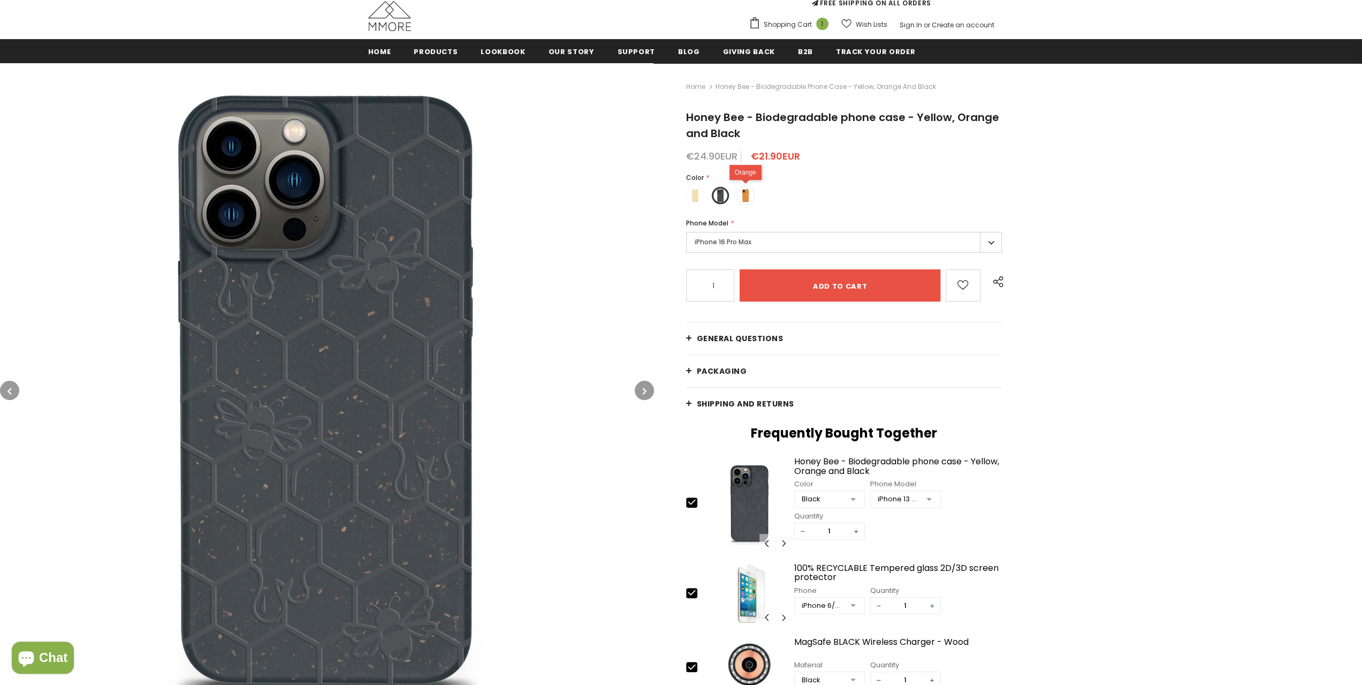
click at [750, 195] on span at bounding box center [746, 195] width 14 height 14
click at [0, 0] on input "radio" at bounding box center [0, 0] width 0 height 0
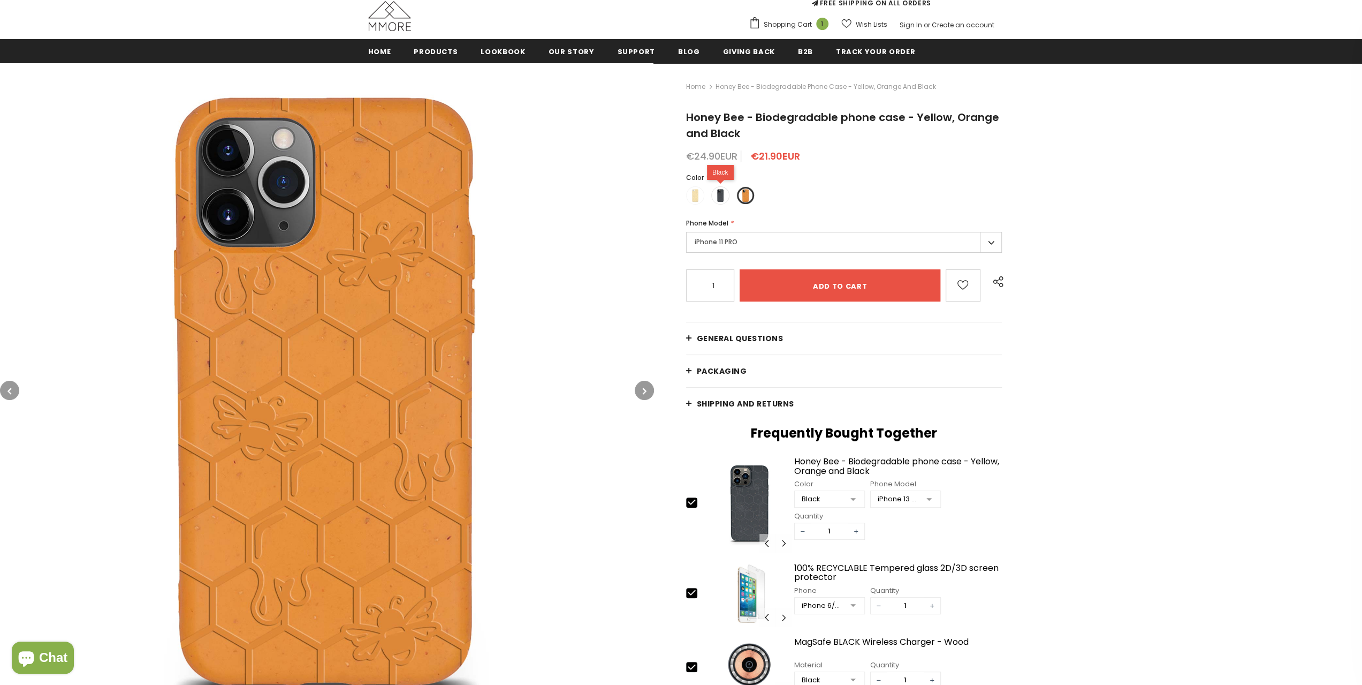
click at [717, 196] on span at bounding box center [721, 195] width 14 height 14
click at [0, 0] on input "radio" at bounding box center [0, 0] width 0 height 0
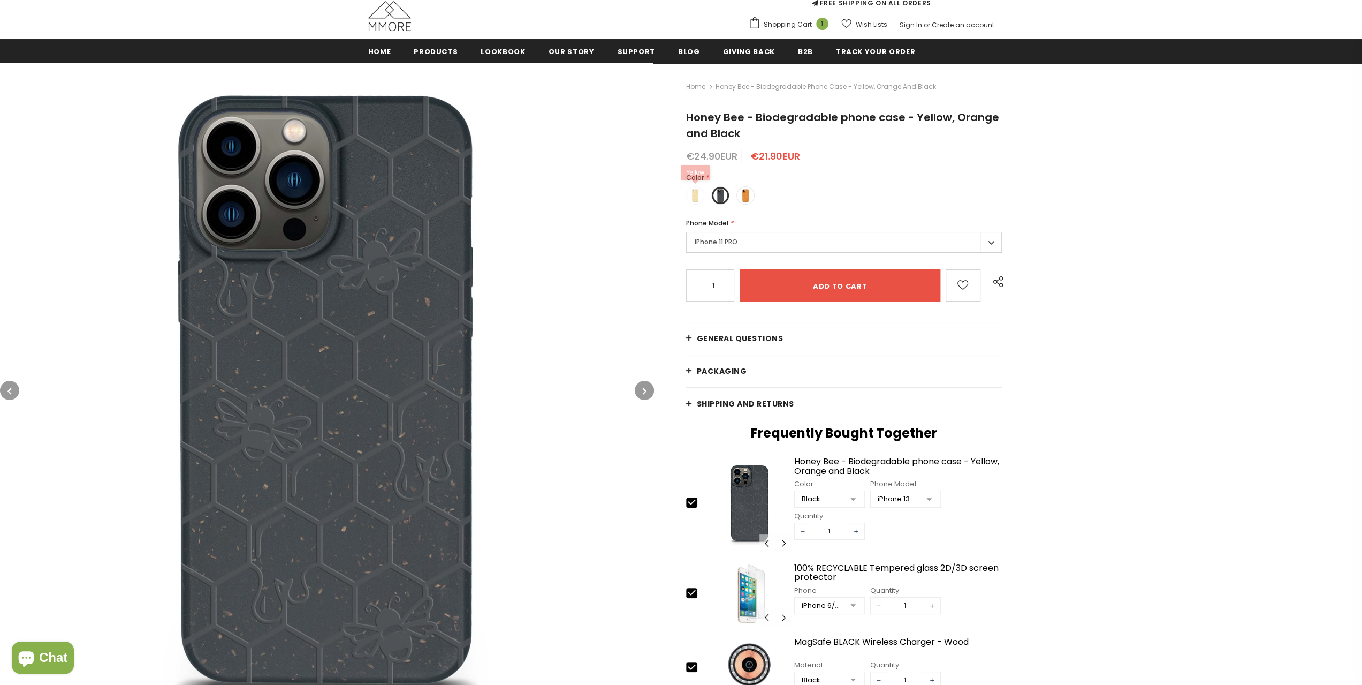
click at [694, 197] on span at bounding box center [695, 195] width 14 height 14
click at [0, 0] on input "radio" at bounding box center [0, 0] width 0 height 0
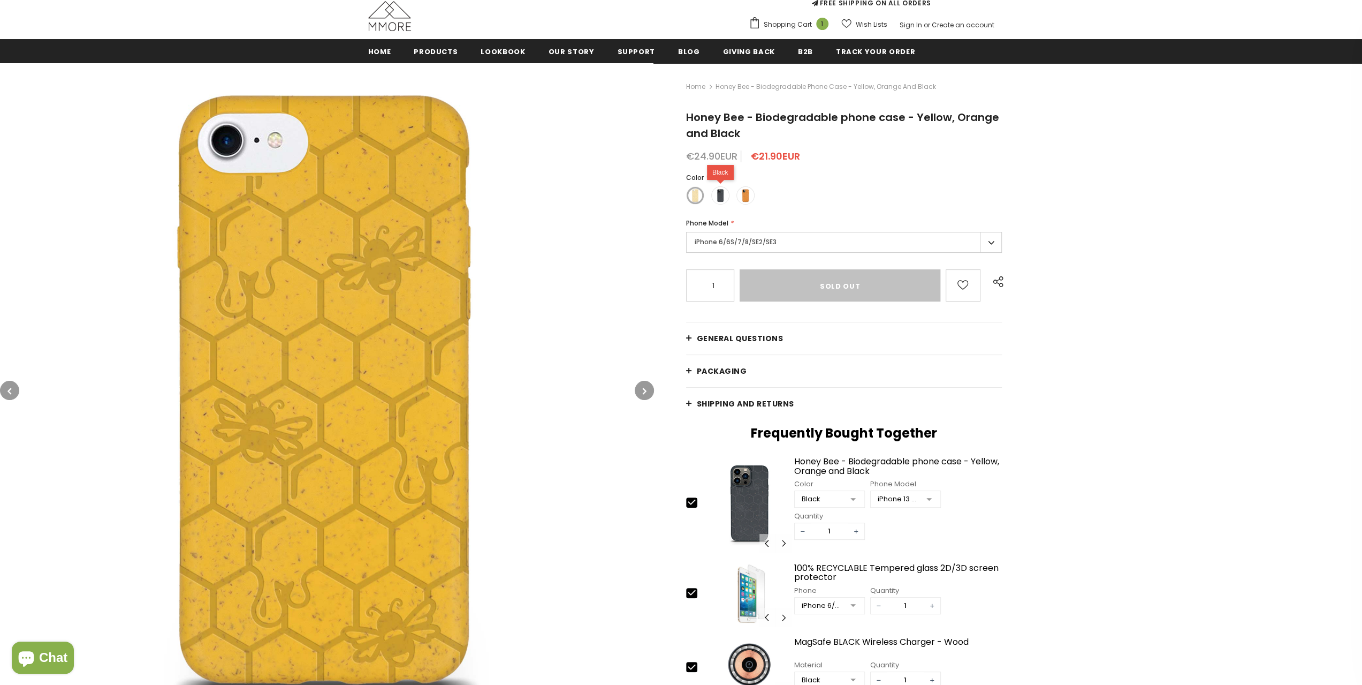
click at [718, 196] on span at bounding box center [721, 195] width 14 height 14
click at [0, 0] on input "radio" at bounding box center [0, 0] width 0 height 0
type input "Add to cart"
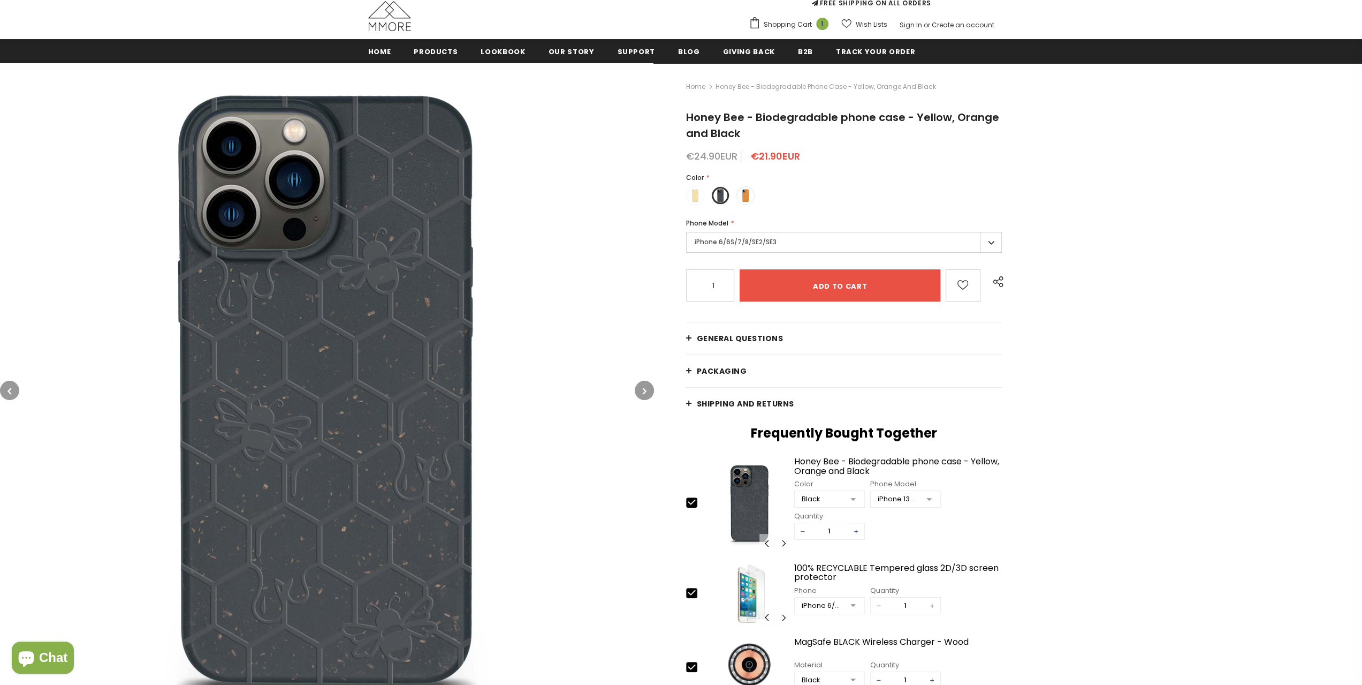
click at [990, 240] on label "iPhone 6/6S/7/8/SE2/SE3" at bounding box center [844, 242] width 316 height 21
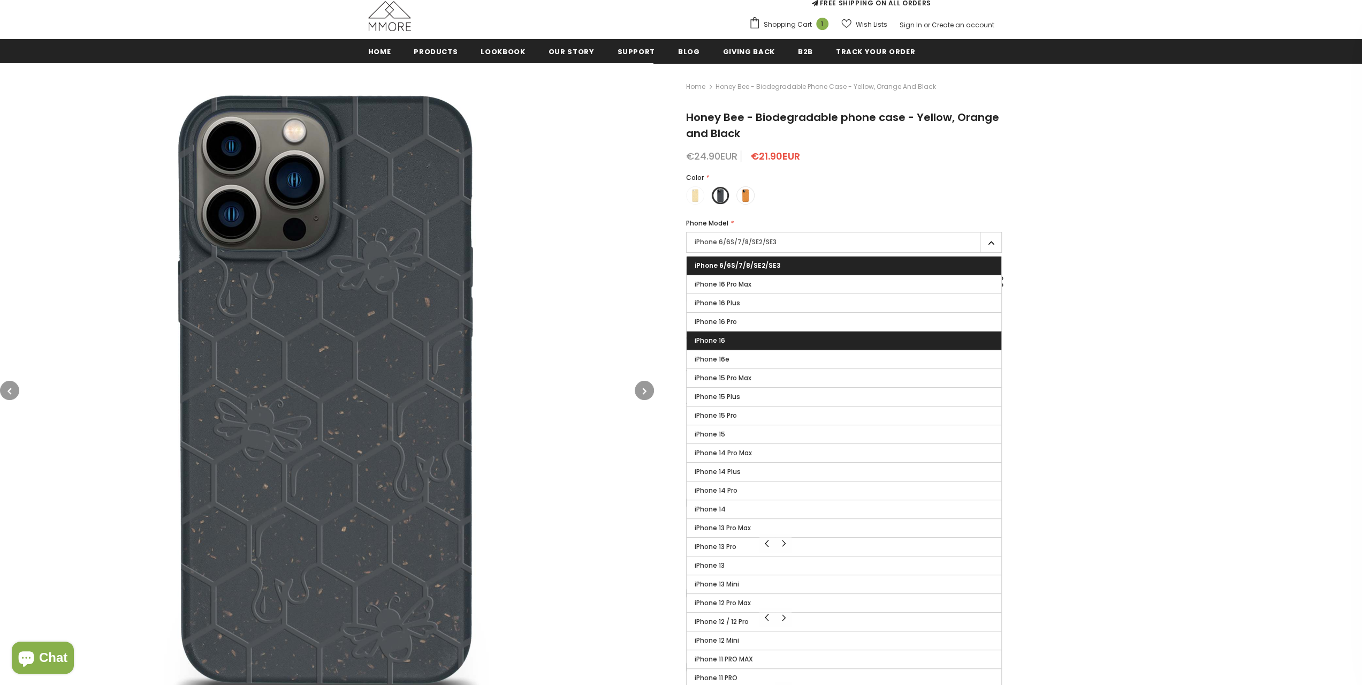
click at [751, 341] on label "iPhone 16" at bounding box center [844, 340] width 315 height 18
click at [0, 0] on input "iPhone 16" at bounding box center [0, 0] width 0 height 0
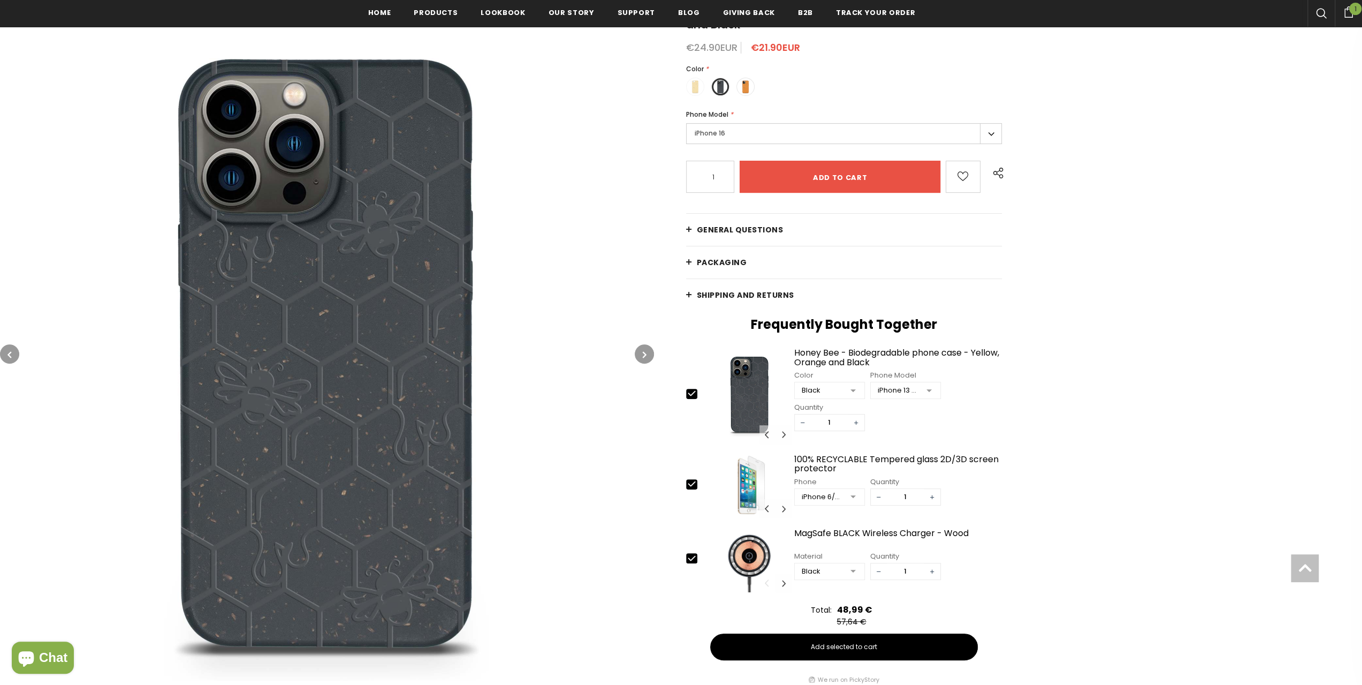
scroll to position [321, 0]
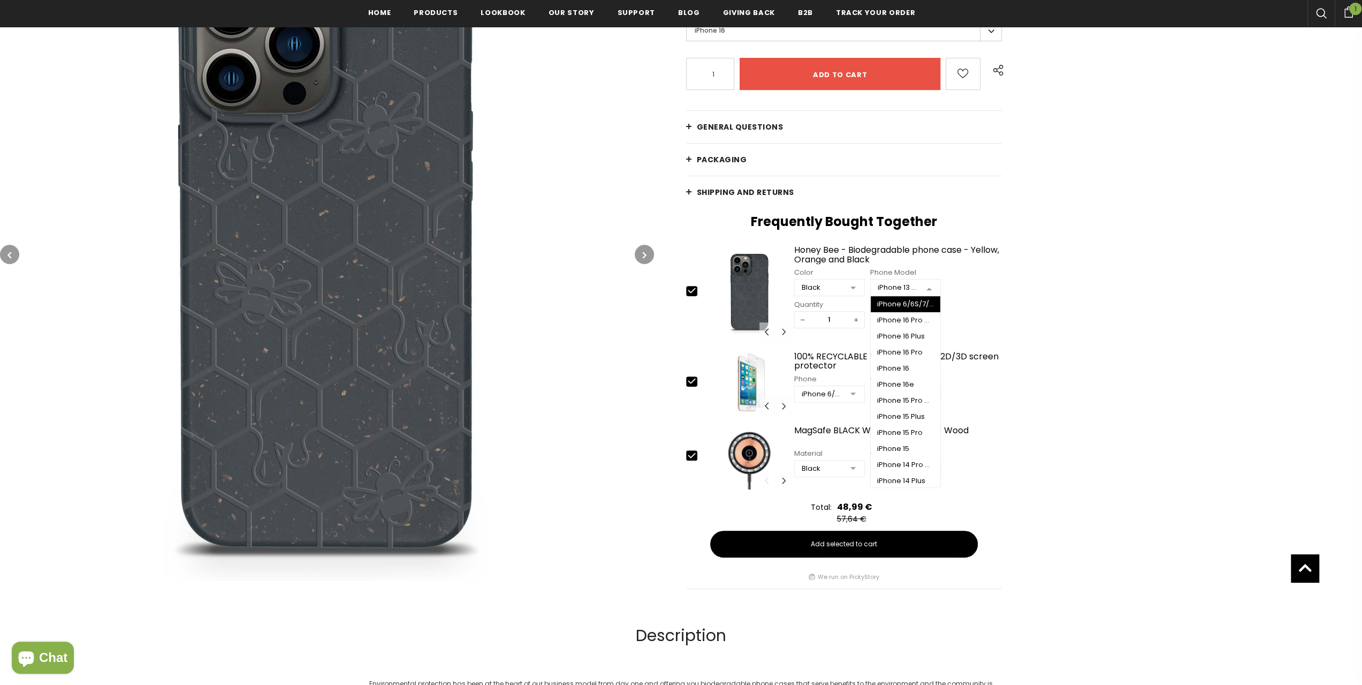
click at [930, 283] on div at bounding box center [929, 288] width 21 height 16
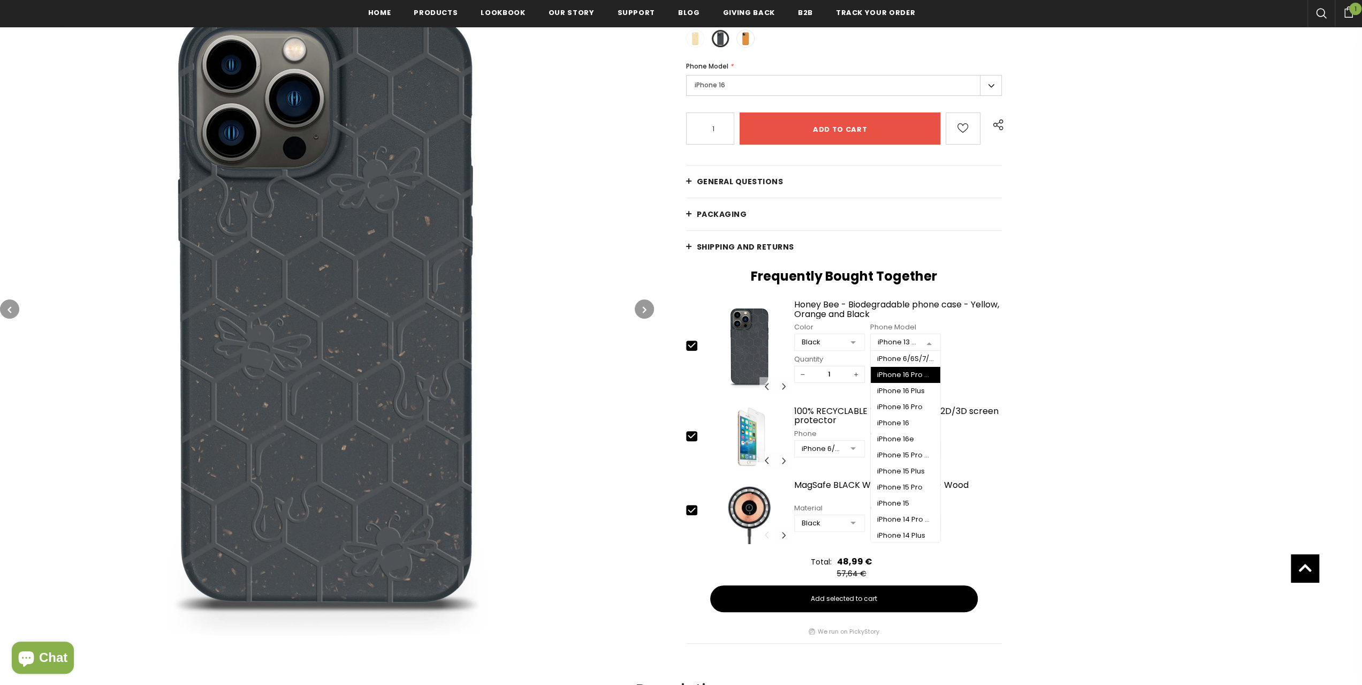
scroll to position [214, 0]
